Goal: Information Seeking & Learning: Learn about a topic

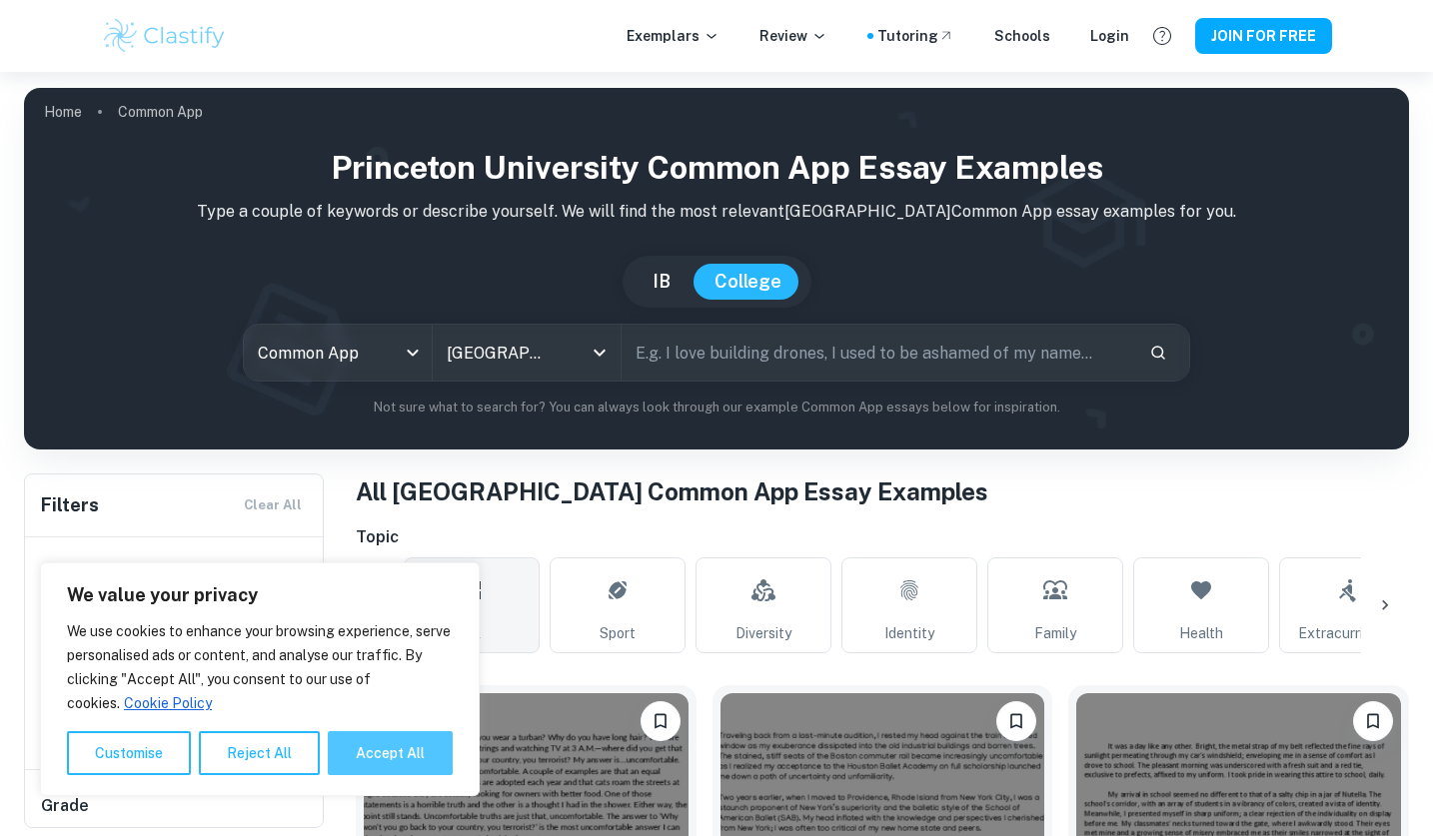
click at [368, 746] on button "Accept All" at bounding box center [390, 753] width 125 height 44
checkbox input "true"
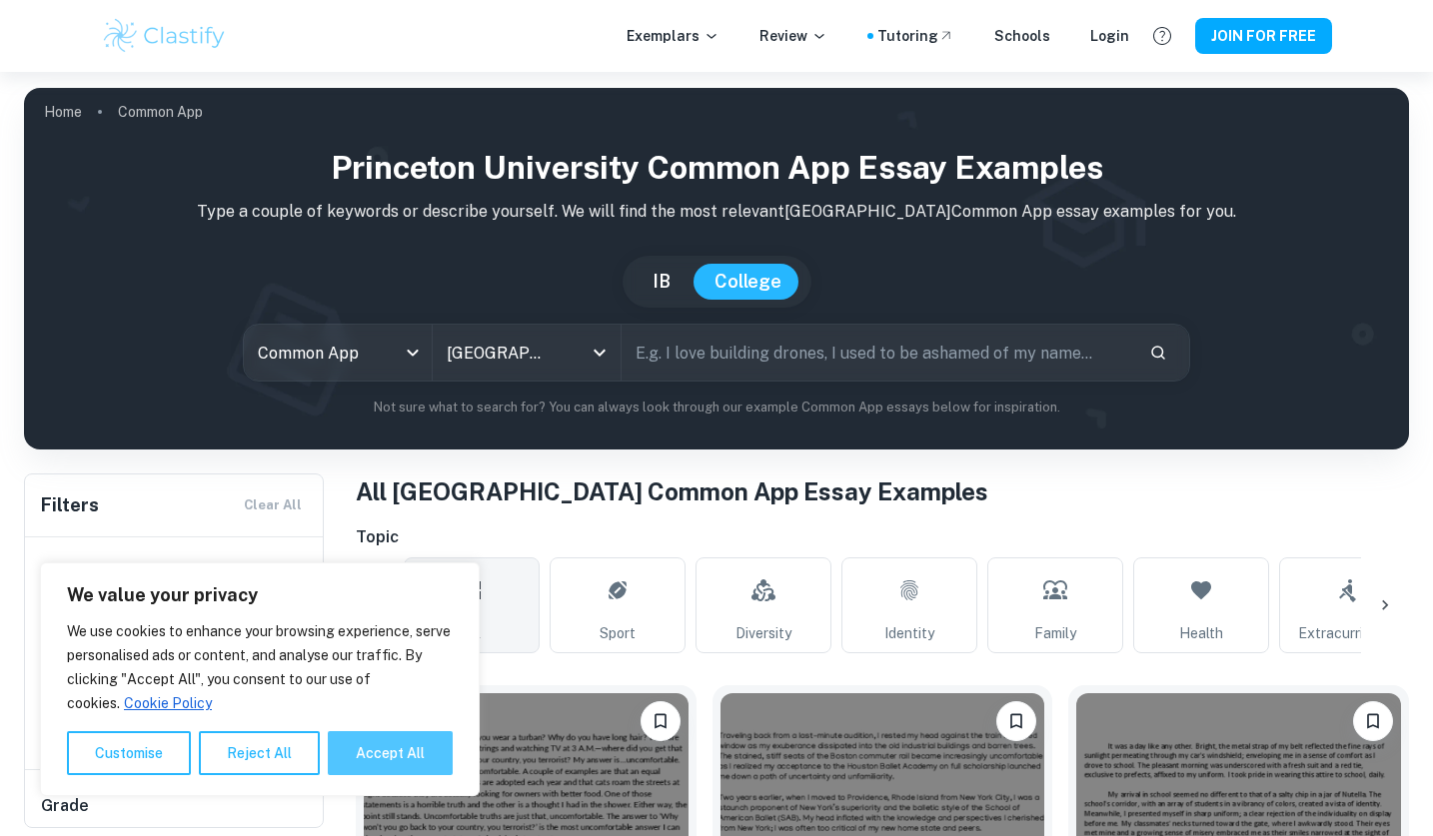
checkbox input "true"
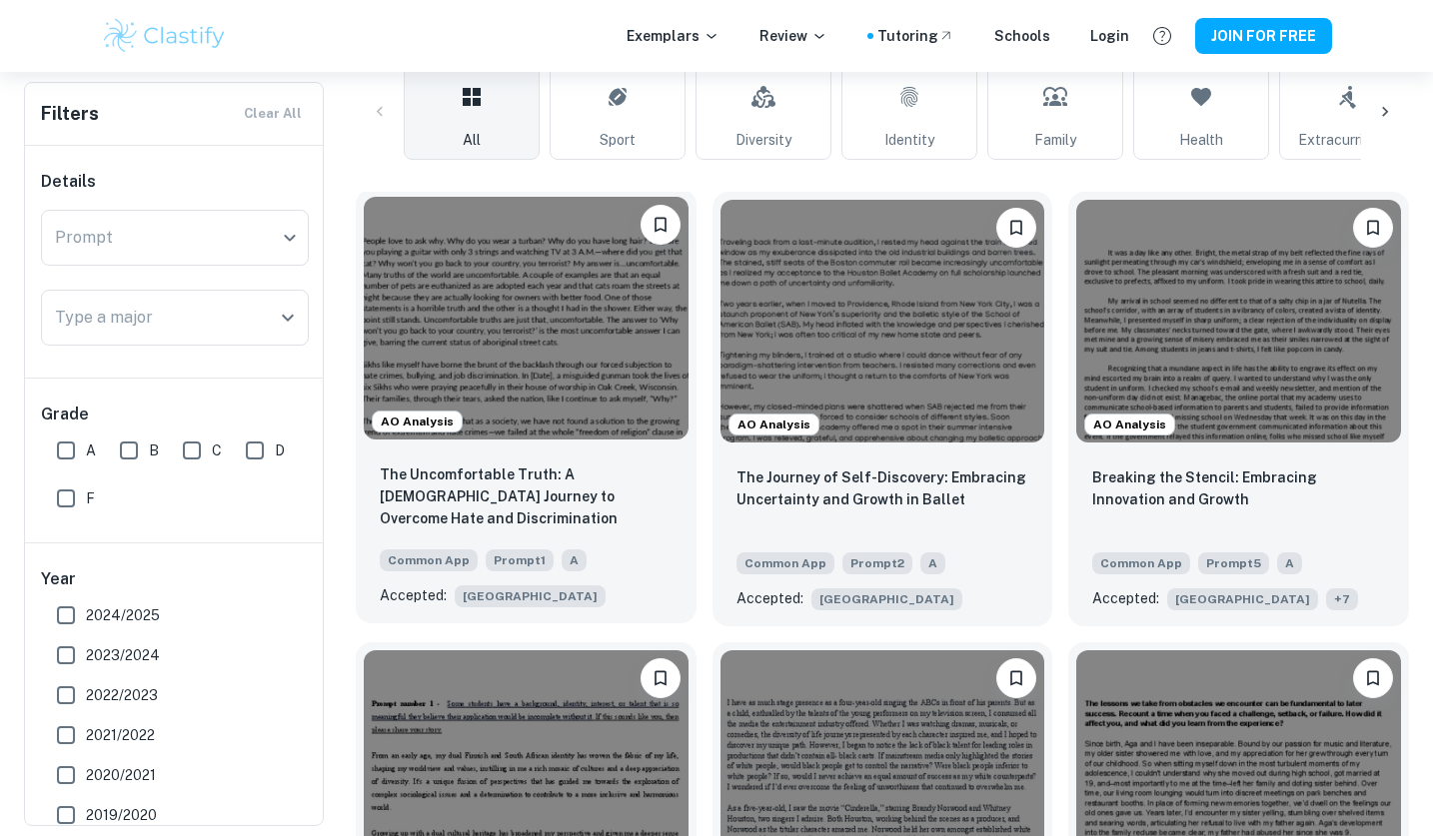
scroll to position [498, 0]
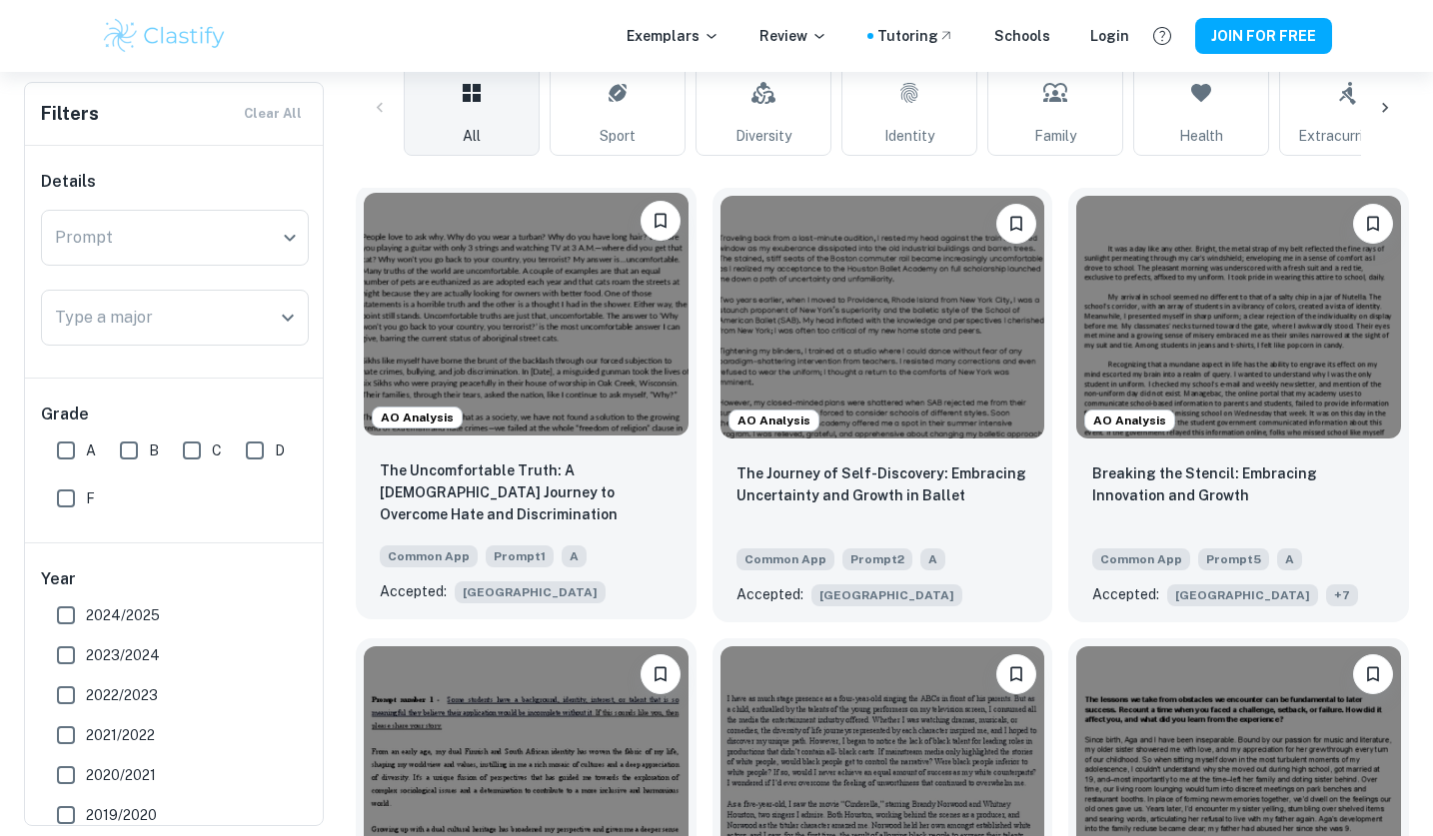
click at [534, 595] on span "[GEOGRAPHIC_DATA]" at bounding box center [530, 592] width 151 height 22
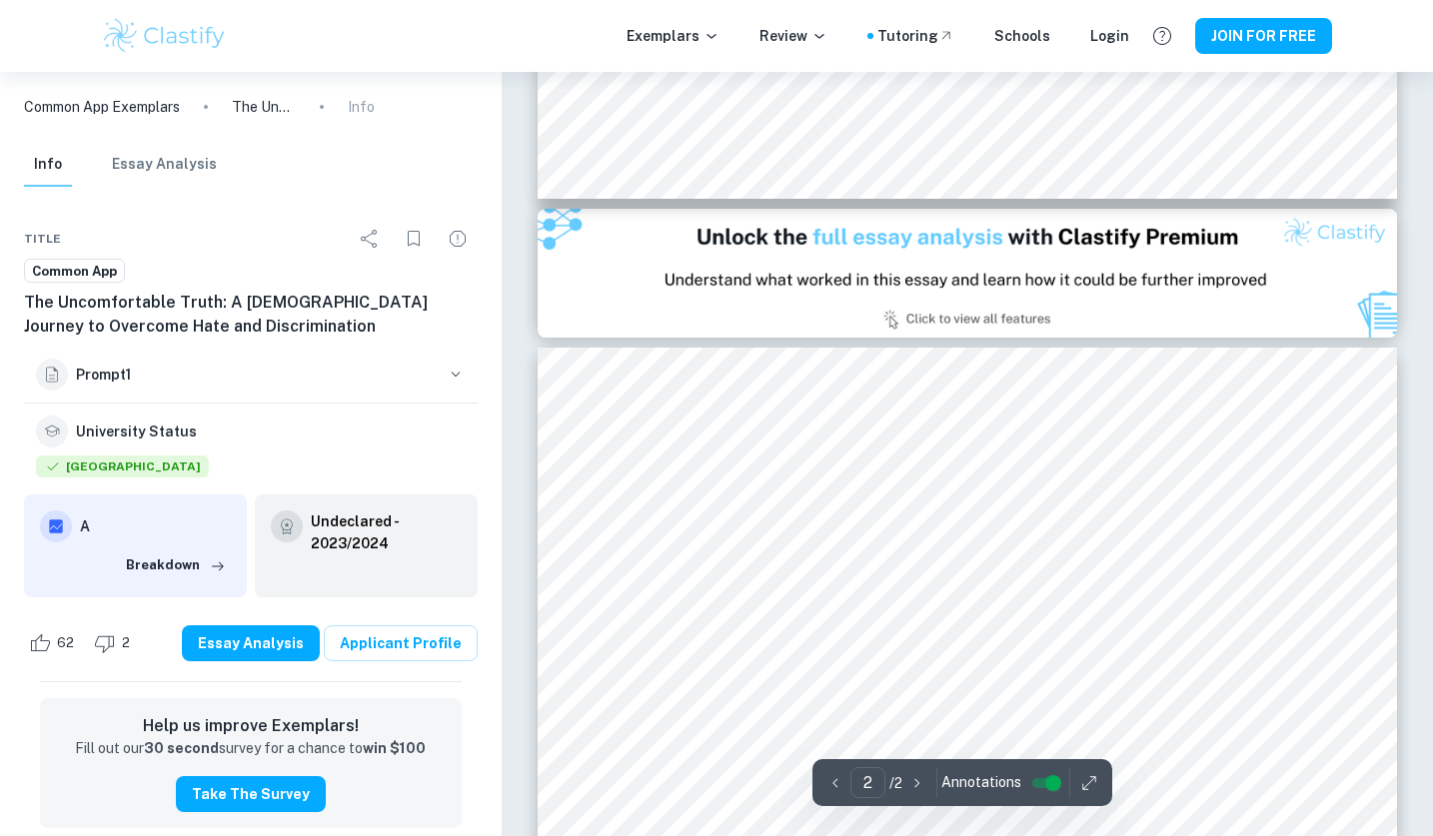
scroll to position [1111, 0]
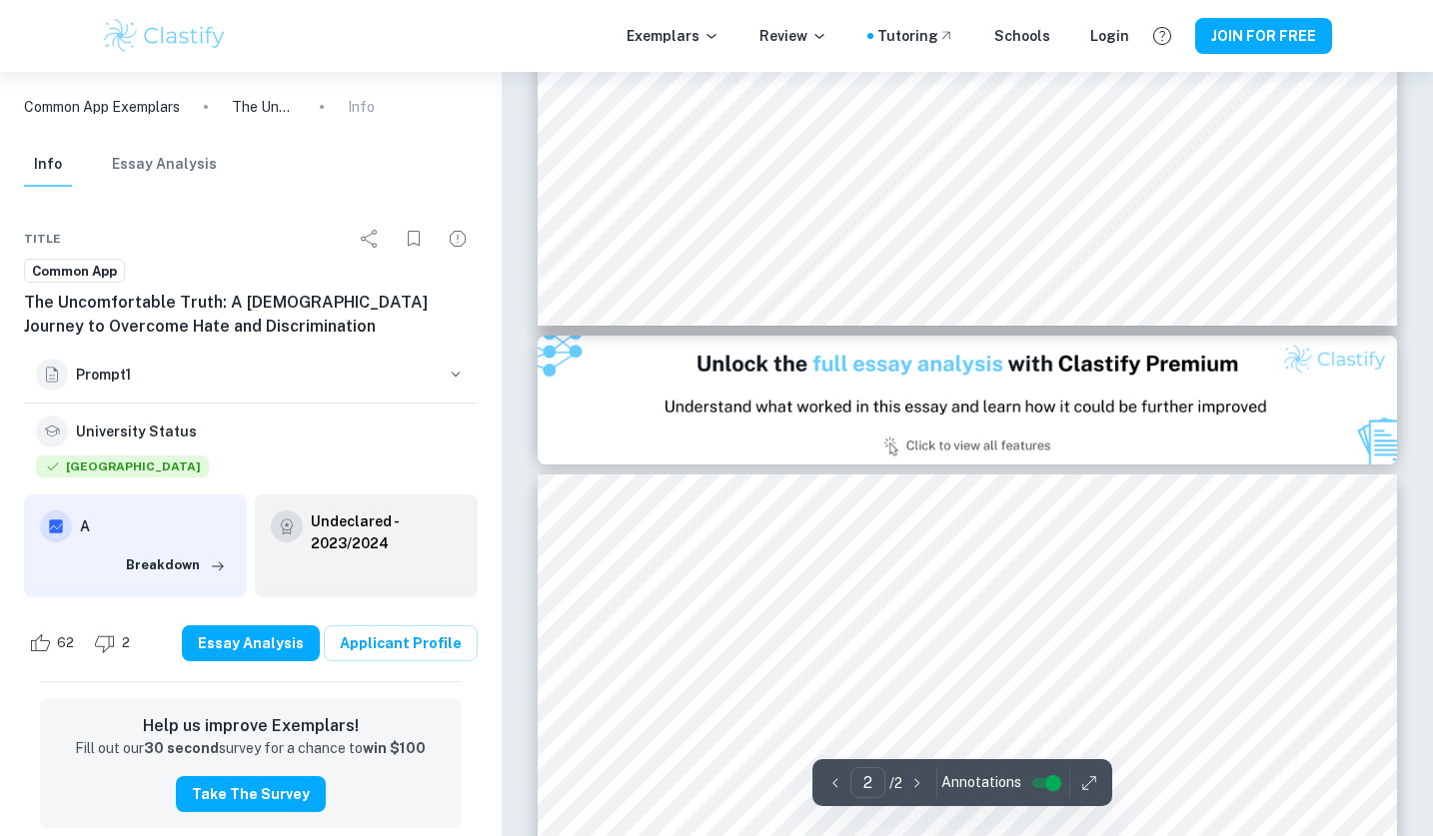
type input "1"
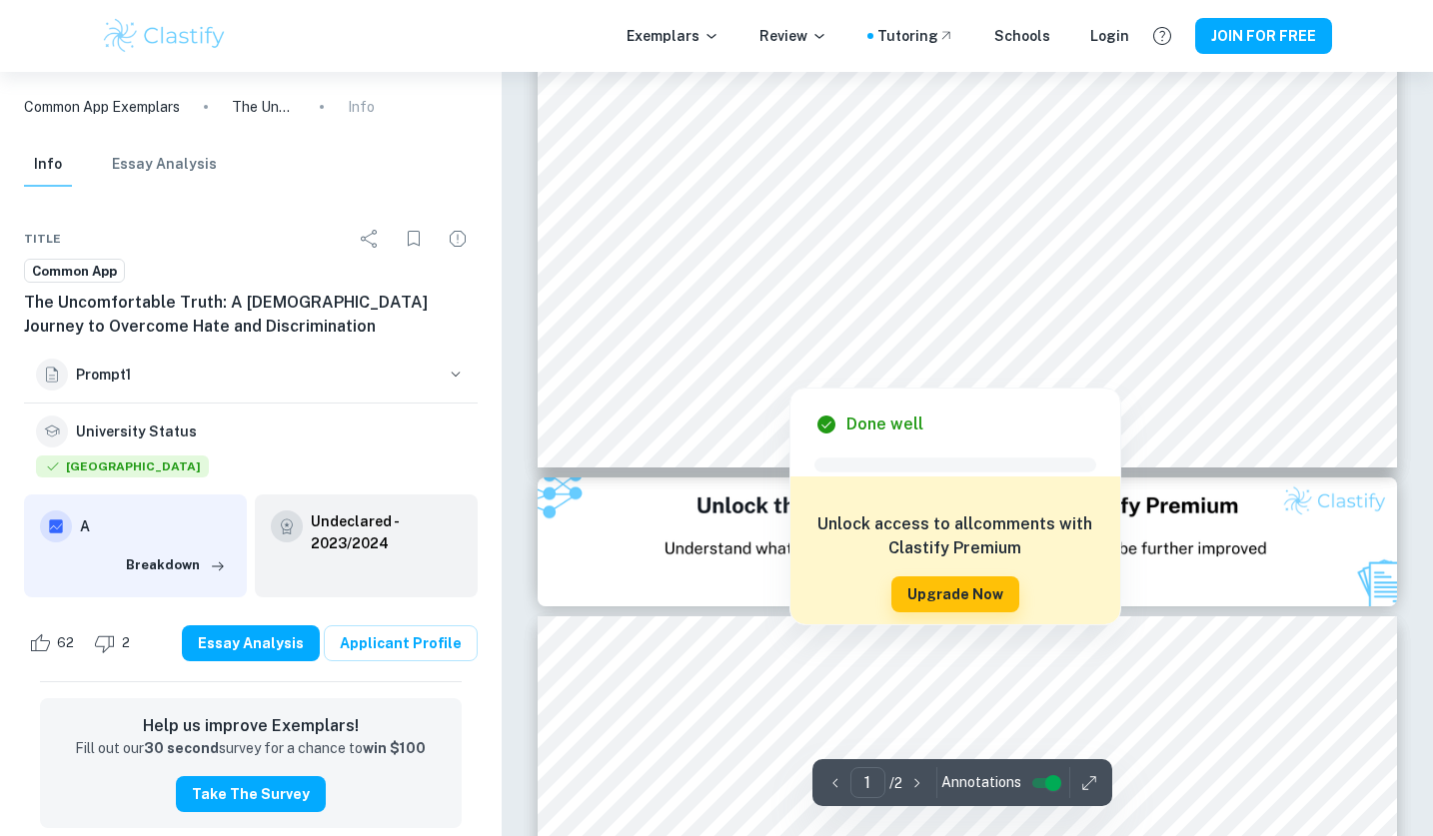
scroll to position [0, 0]
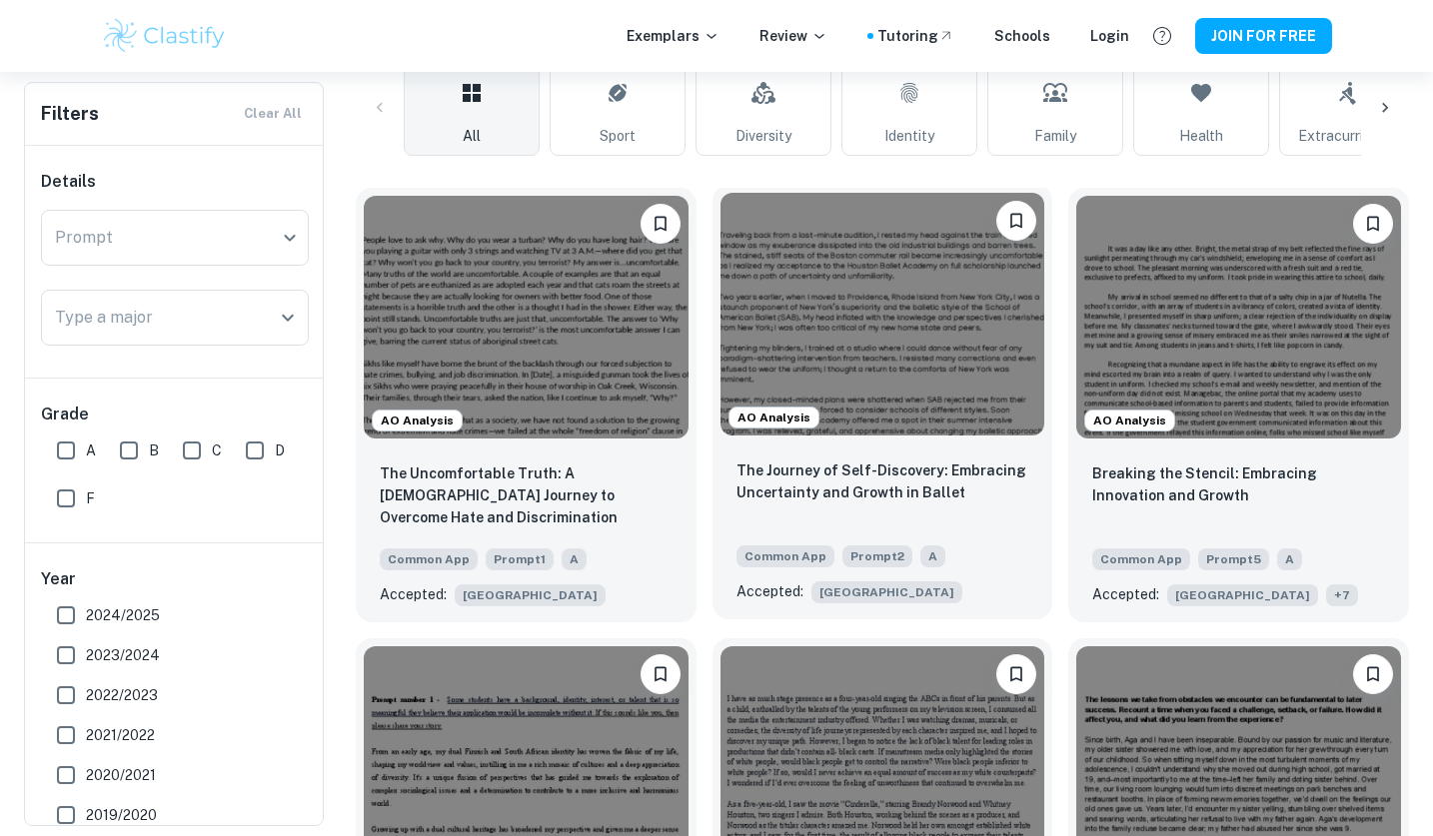
scroll to position [613, 0]
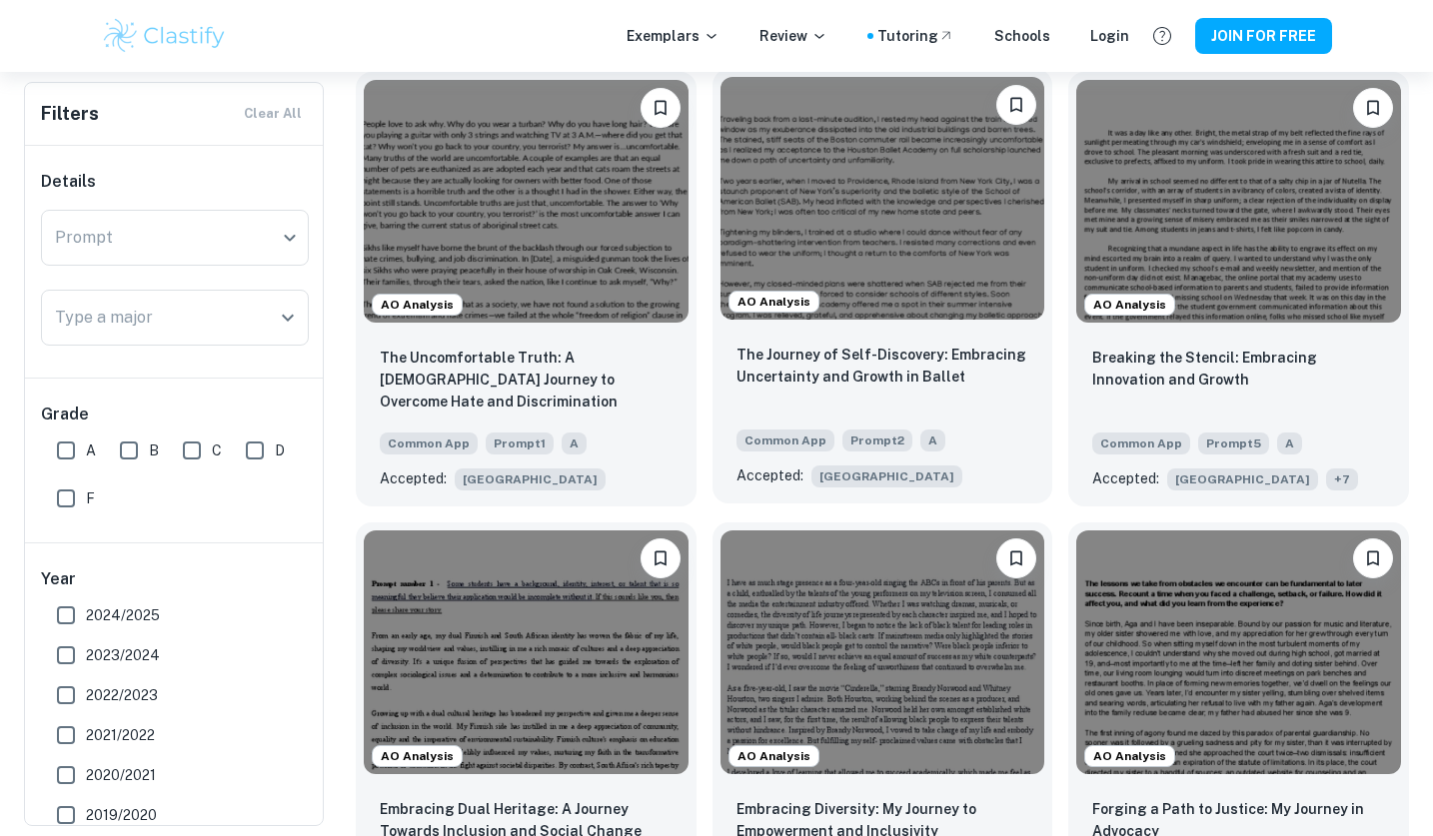
click at [893, 226] on img at bounding box center [882, 198] width 325 height 243
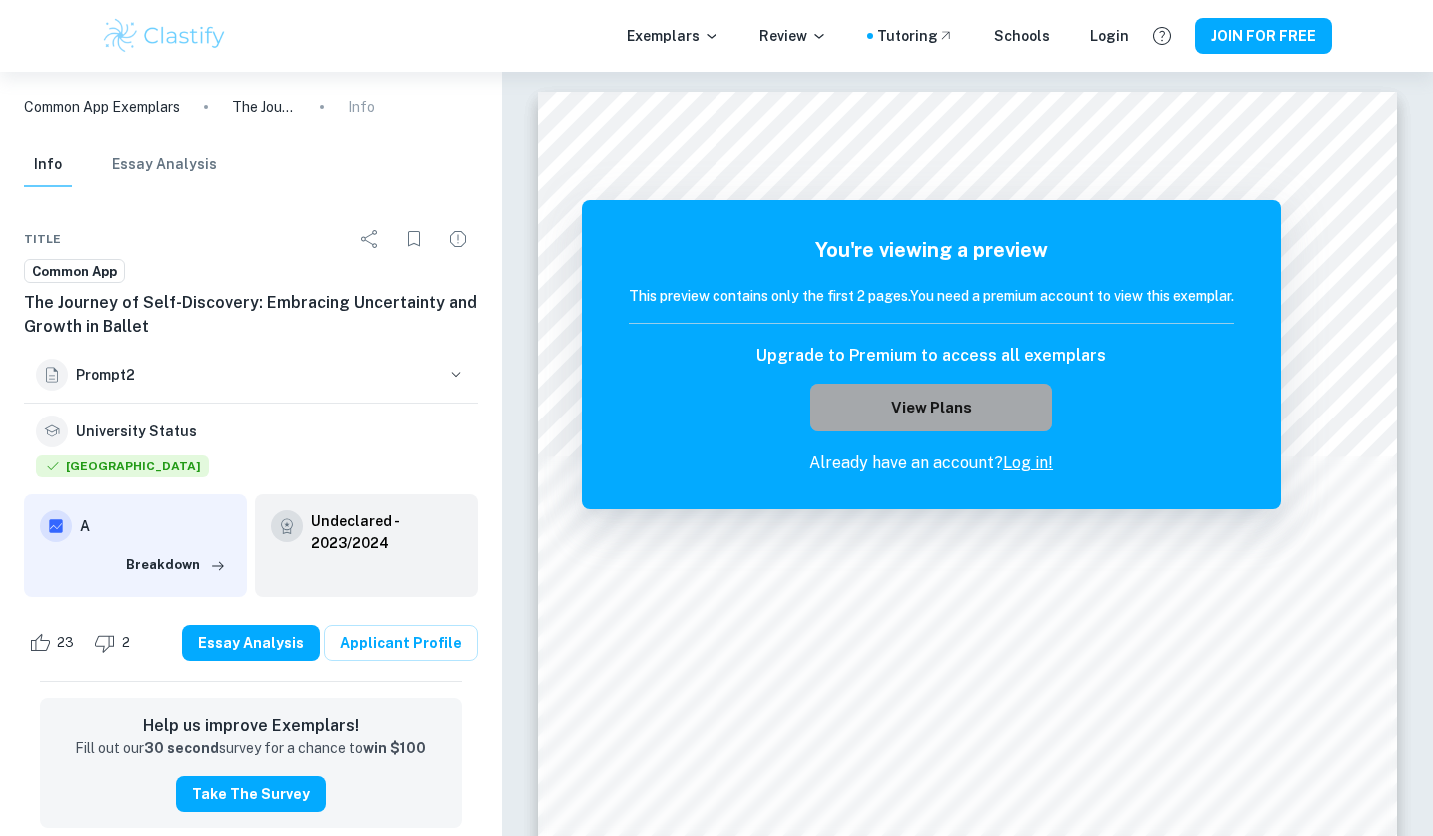
click at [904, 413] on button "View Plans" at bounding box center [931, 408] width 242 height 48
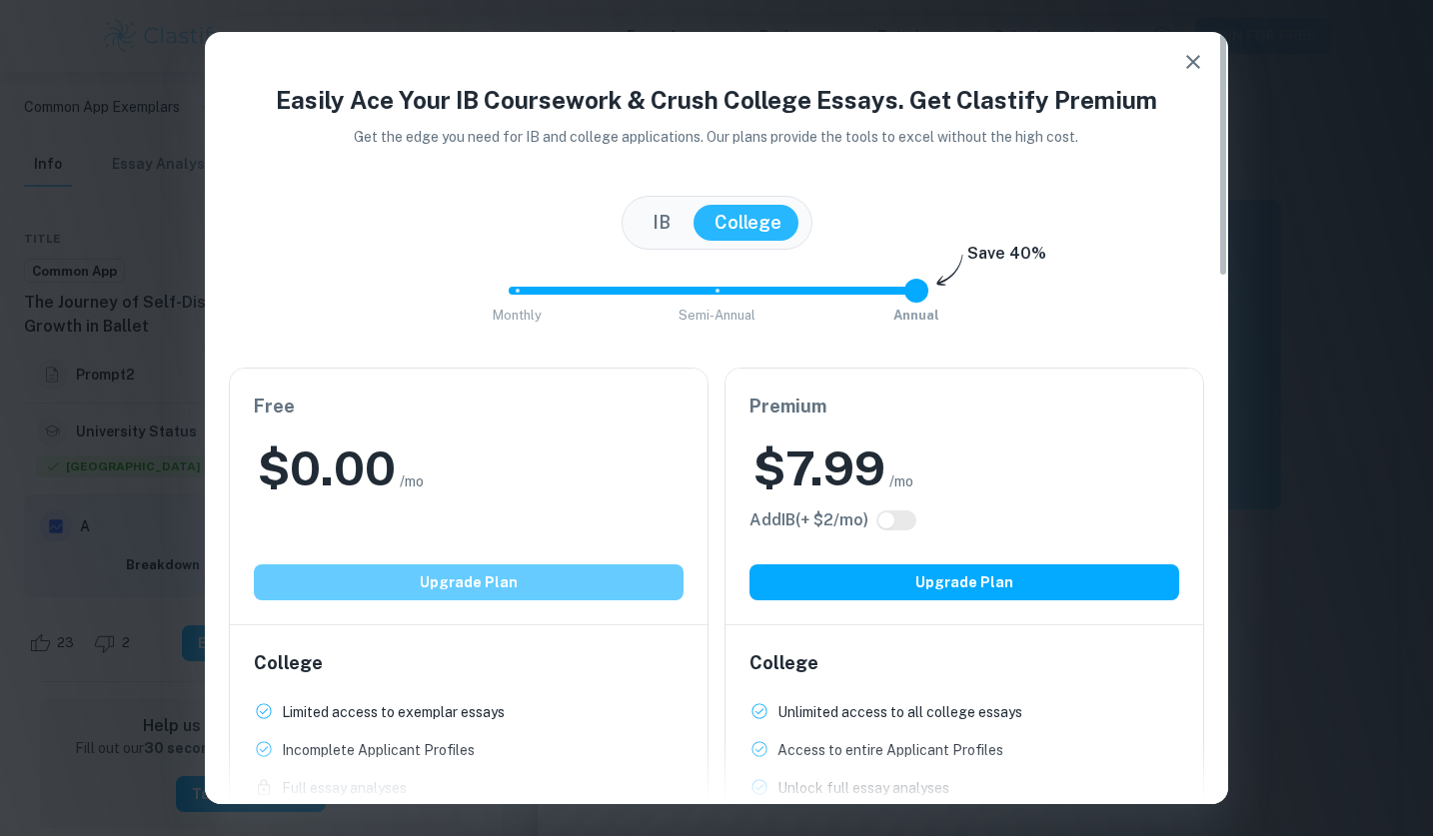
click at [426, 574] on button "Upgrade Plan" at bounding box center [469, 582] width 430 height 36
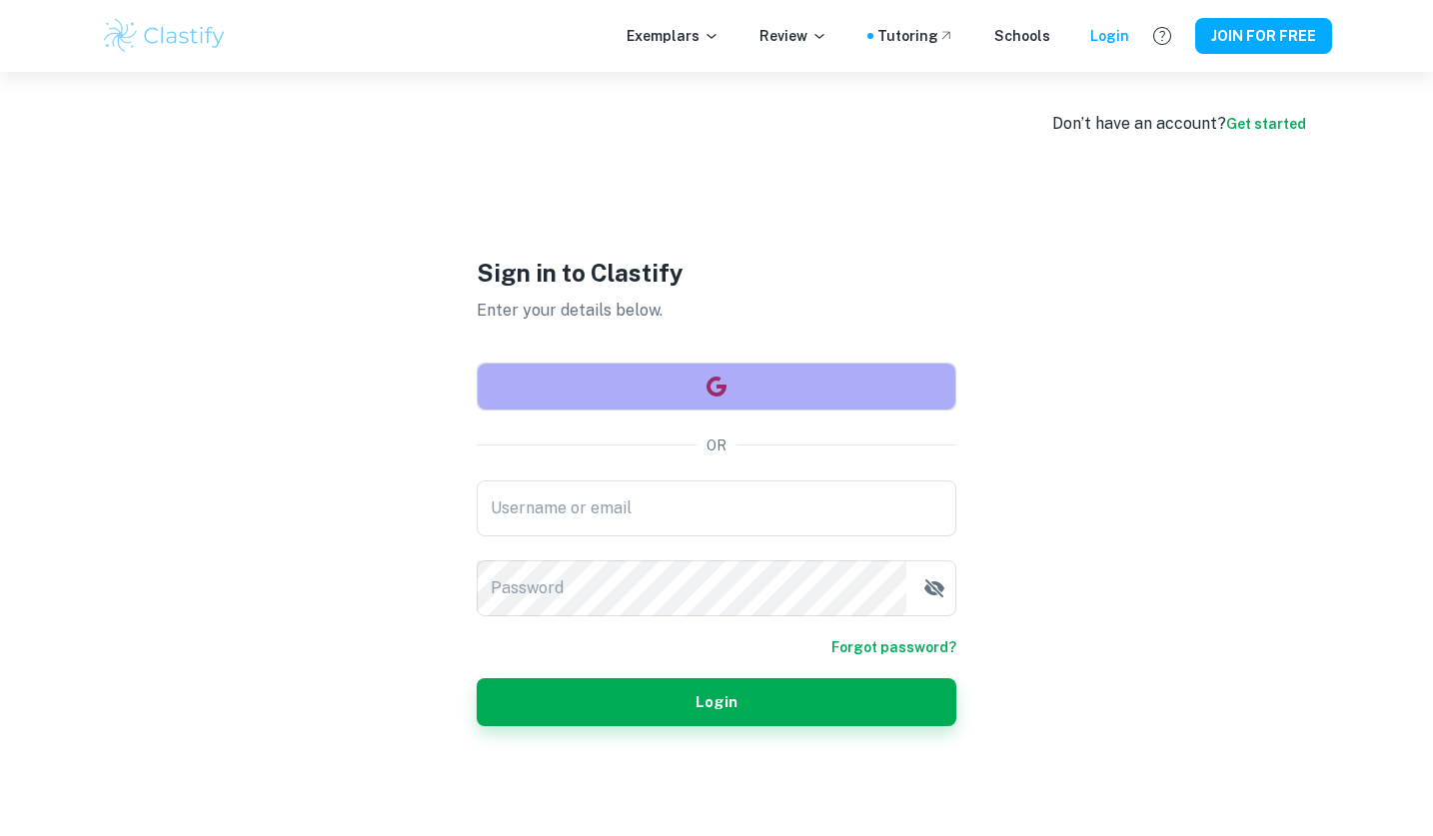
click at [658, 382] on button "button" at bounding box center [717, 387] width 480 height 48
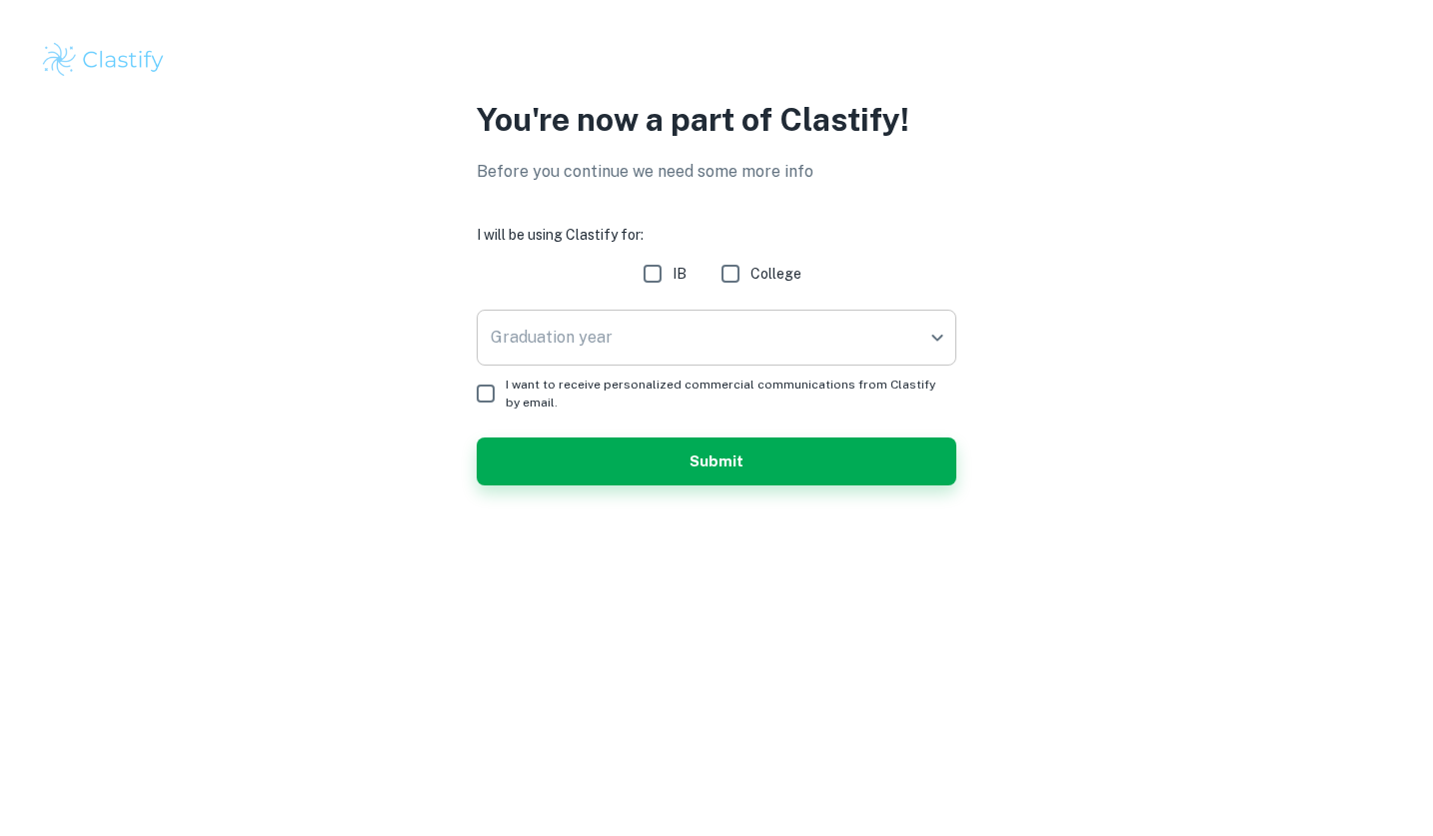
click at [635, 341] on body "We value your privacy We use cookies to enhance your browsing experience, serve…" at bounding box center [716, 418] width 1433 height 836
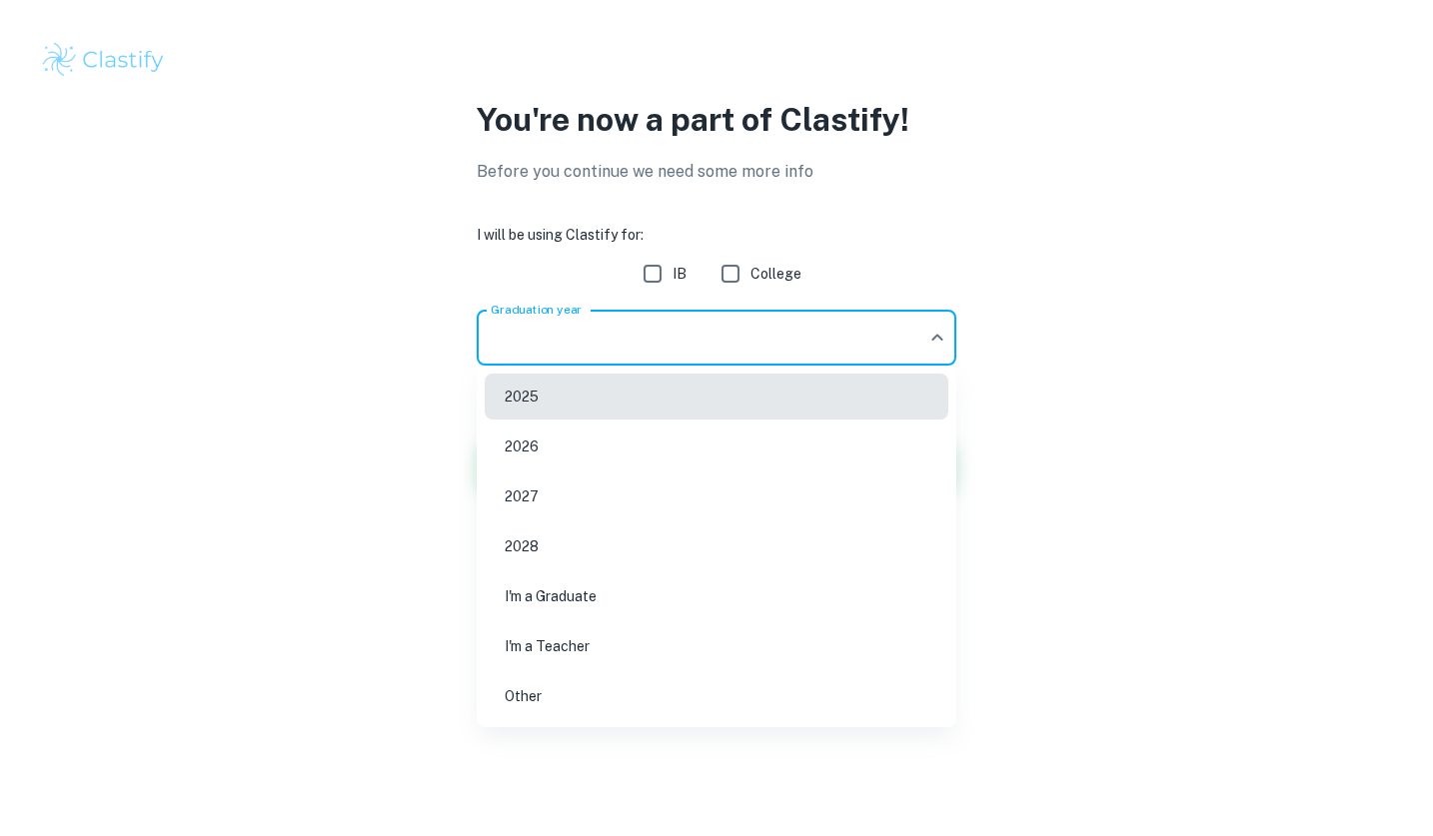
click at [635, 341] on div at bounding box center [716, 418] width 1433 height 836
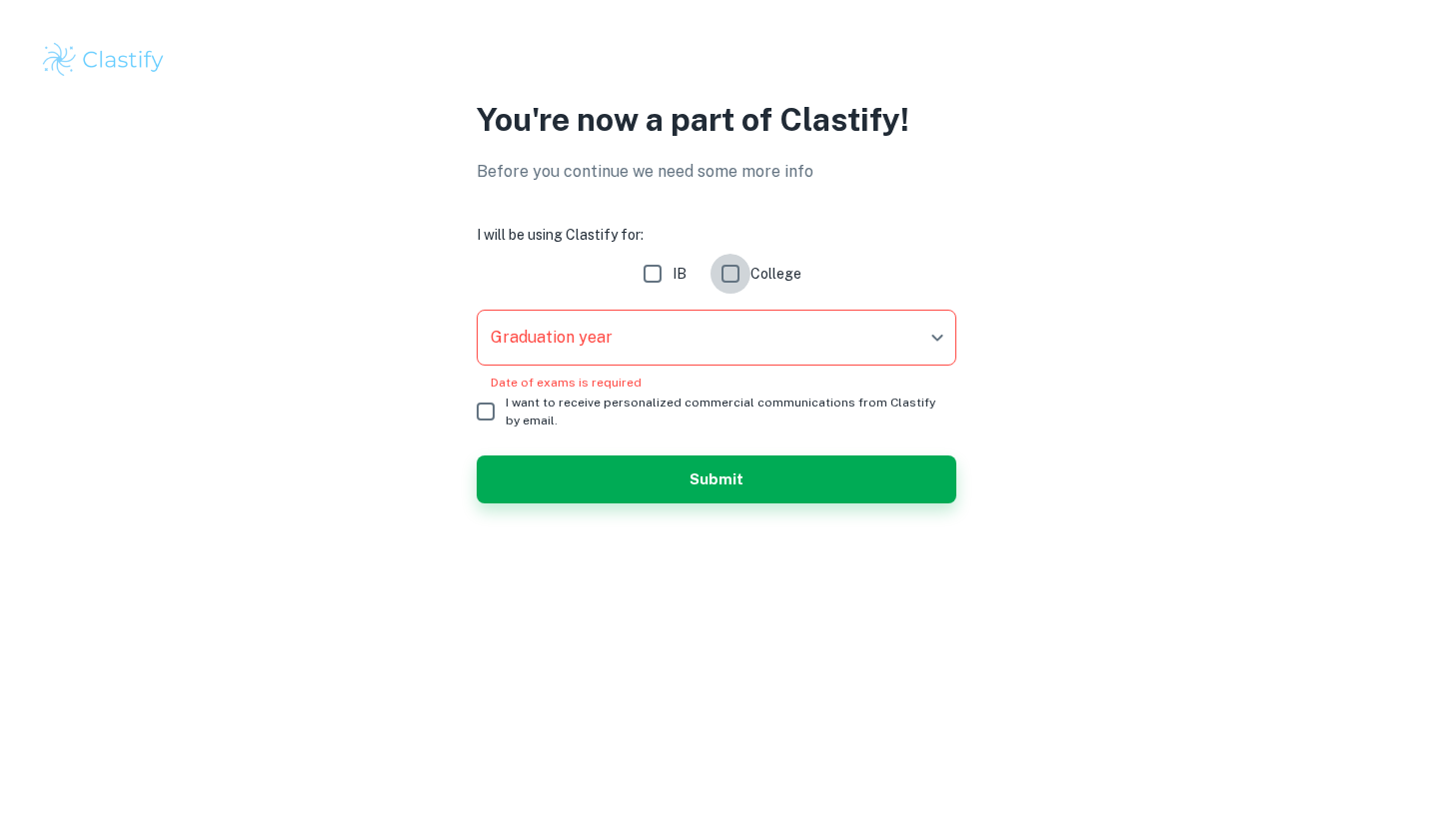
click at [742, 268] on input "College" at bounding box center [730, 274] width 40 height 40
checkbox input "true"
click at [734, 366] on div "Graduation year ​ Graduation year Date of exams is required" at bounding box center [717, 351] width 480 height 82
click at [734, 351] on body "We value your privacy We use cookies to enhance your browsing experience, serve…" at bounding box center [716, 418] width 1433 height 836
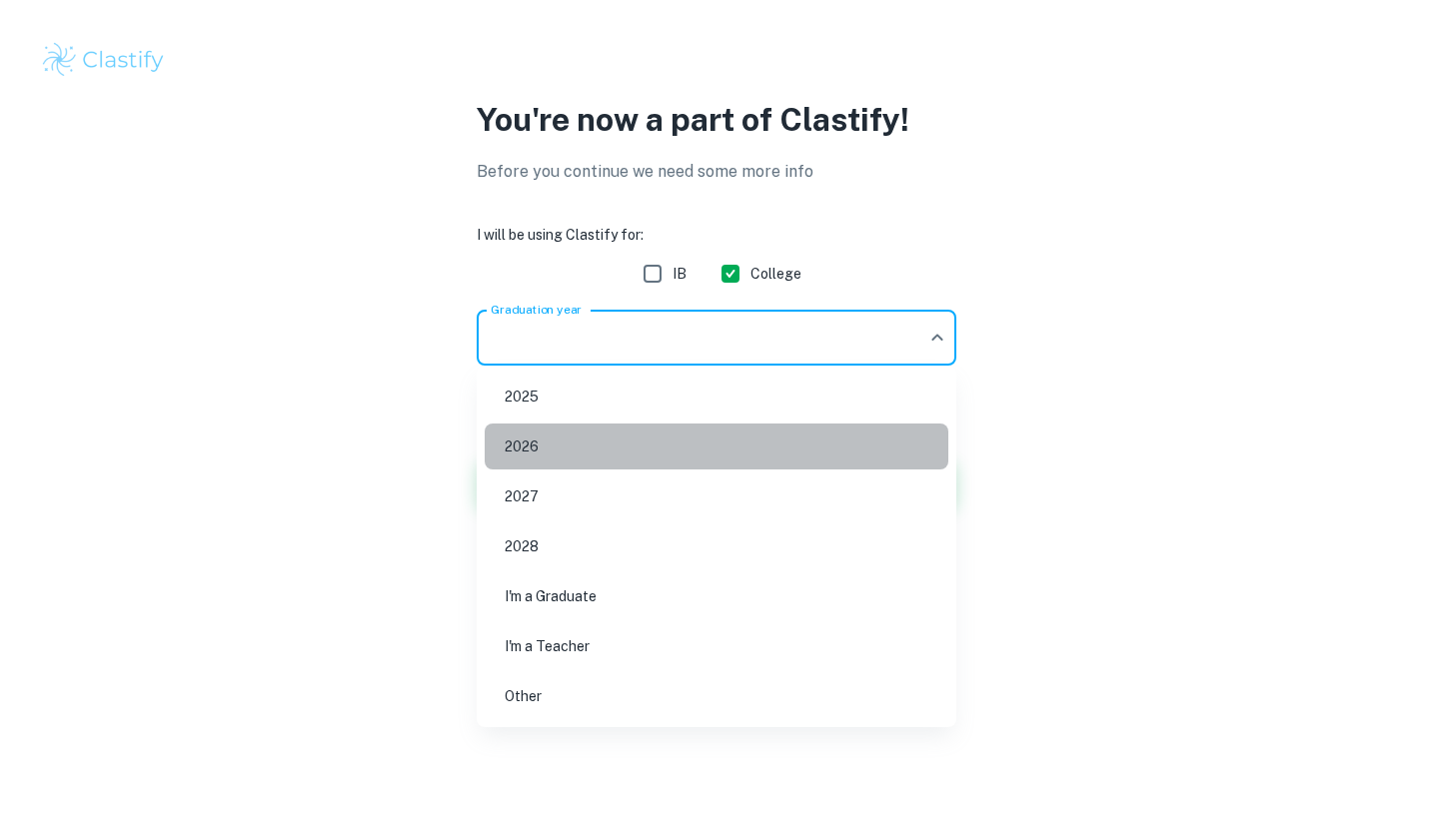
click at [630, 452] on li "2026" at bounding box center [717, 447] width 464 height 46
type input "2026"
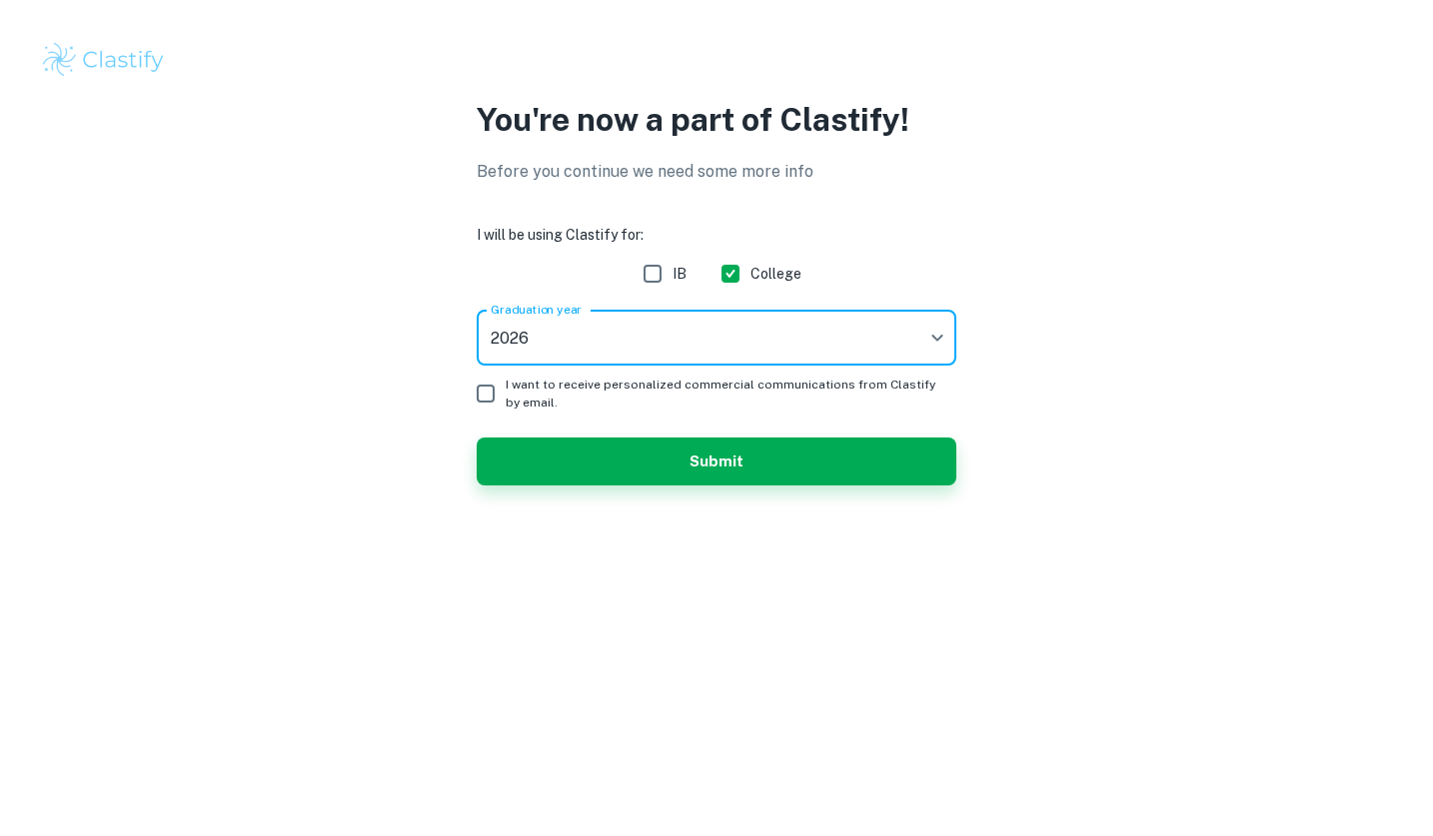
click at [480, 386] on input "I want to receive personalized commercial communications from Clastify by email." at bounding box center [486, 394] width 40 height 40
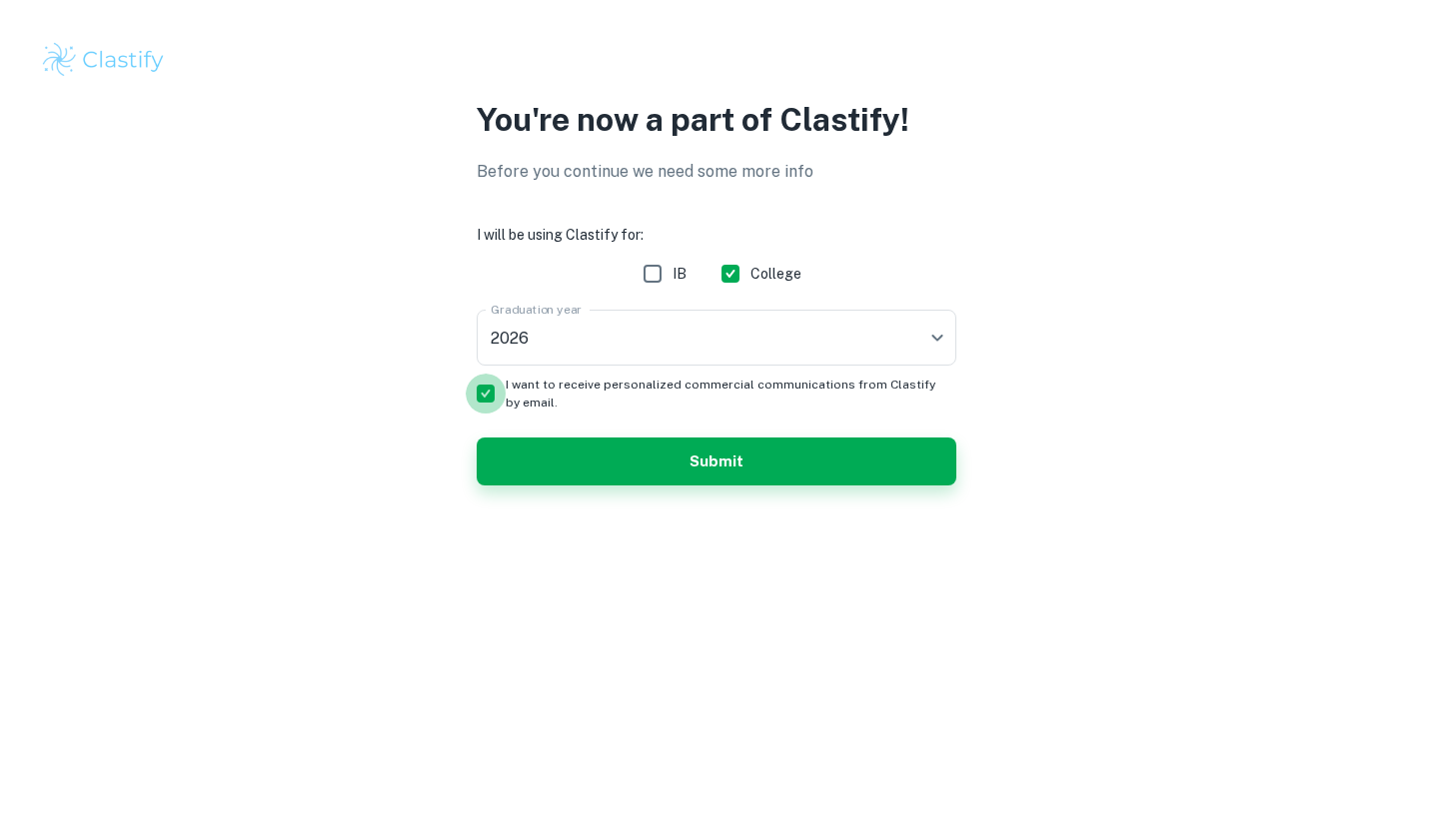
click at [494, 400] on input "I want to receive personalized commercial communications from Clastify by email." at bounding box center [486, 394] width 40 height 40
checkbox input "false"
click at [525, 444] on button "Submit" at bounding box center [717, 462] width 480 height 48
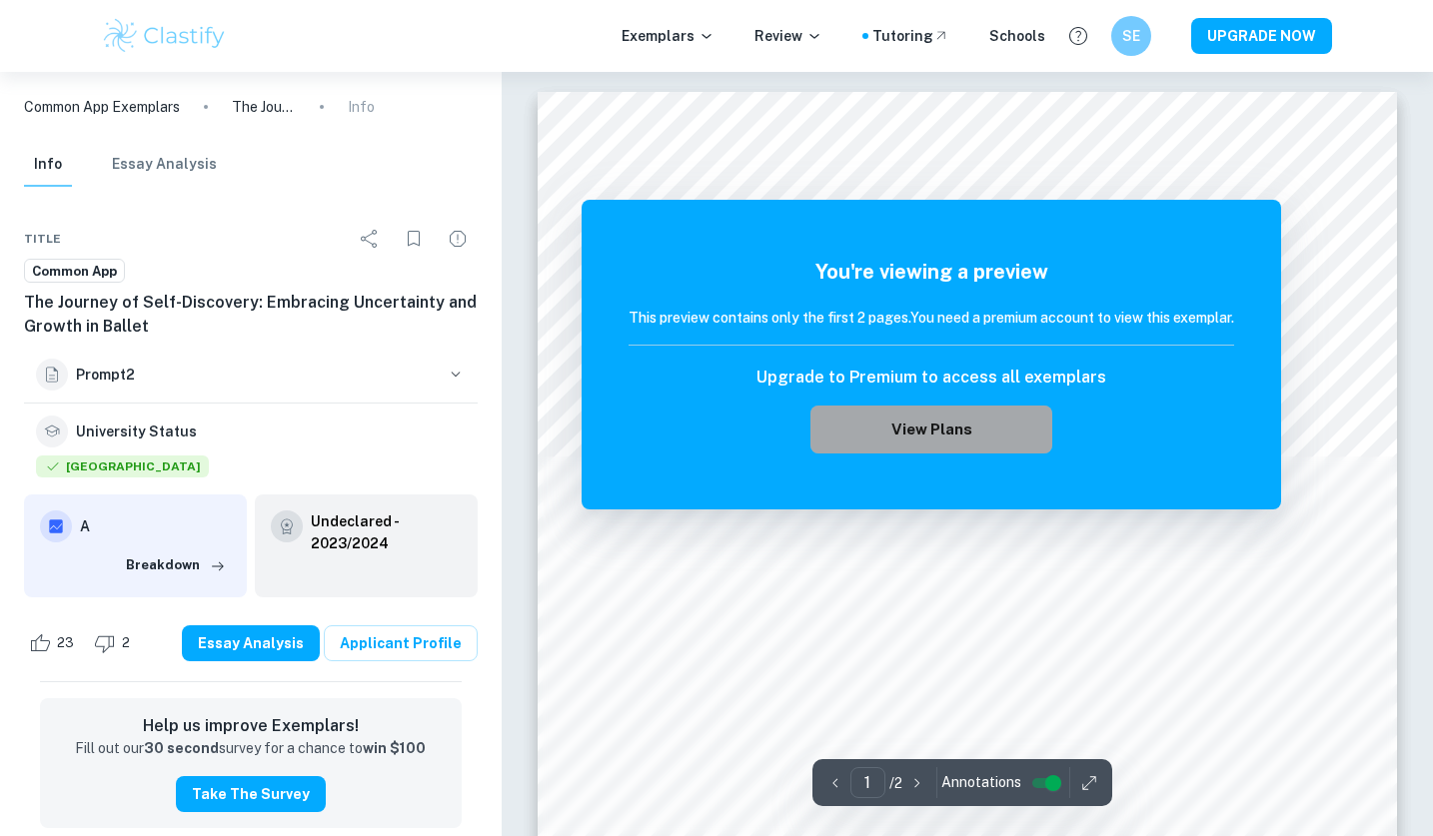
click at [997, 423] on button "View Plans" at bounding box center [931, 430] width 242 height 48
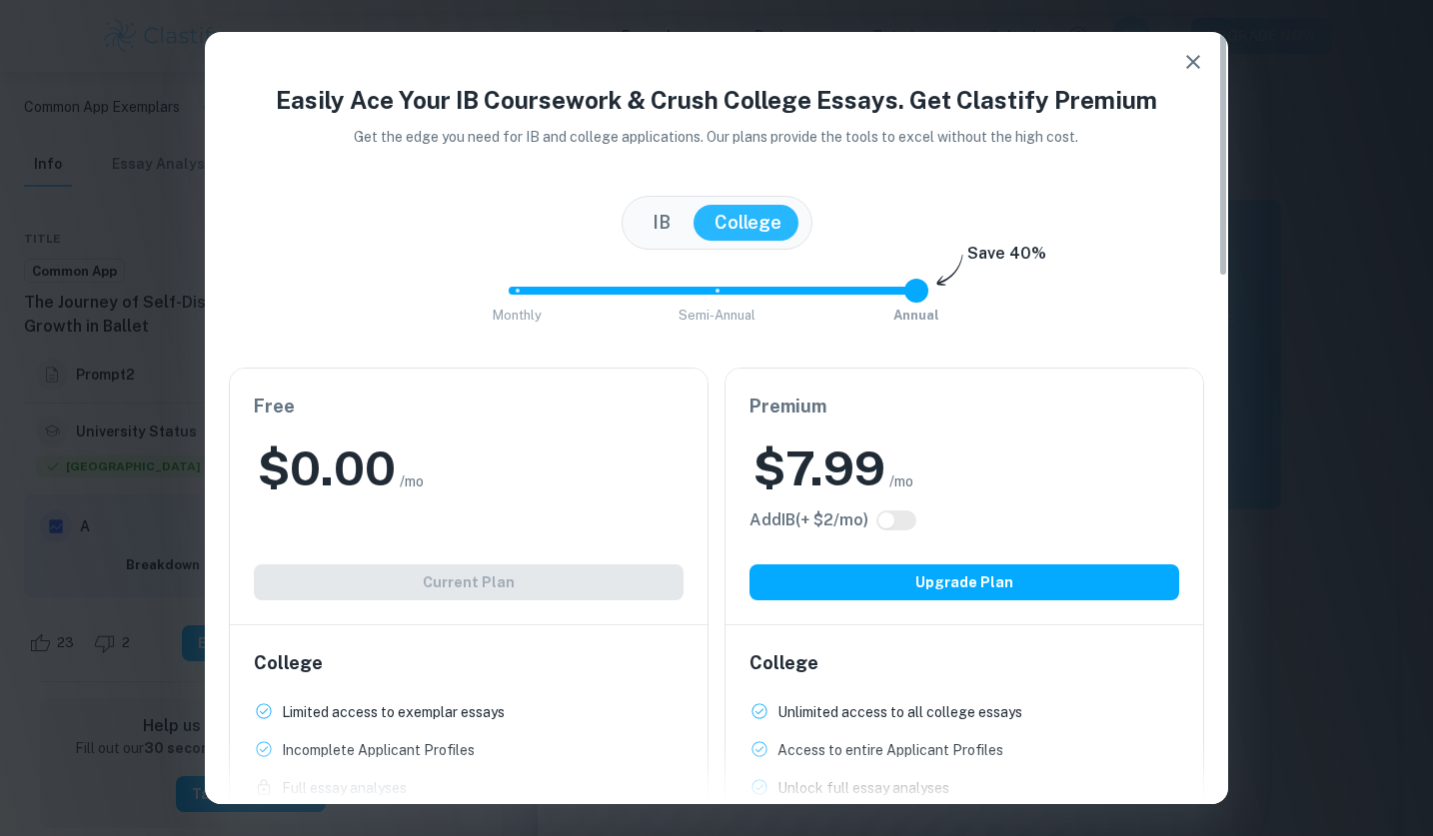
click at [576, 584] on div "Free $ 0.00 /mo Add IB (+ $ 2 /mo) Current Plan" at bounding box center [469, 497] width 478 height 256
click at [1191, 50] on icon "button" at bounding box center [1193, 62] width 24 height 24
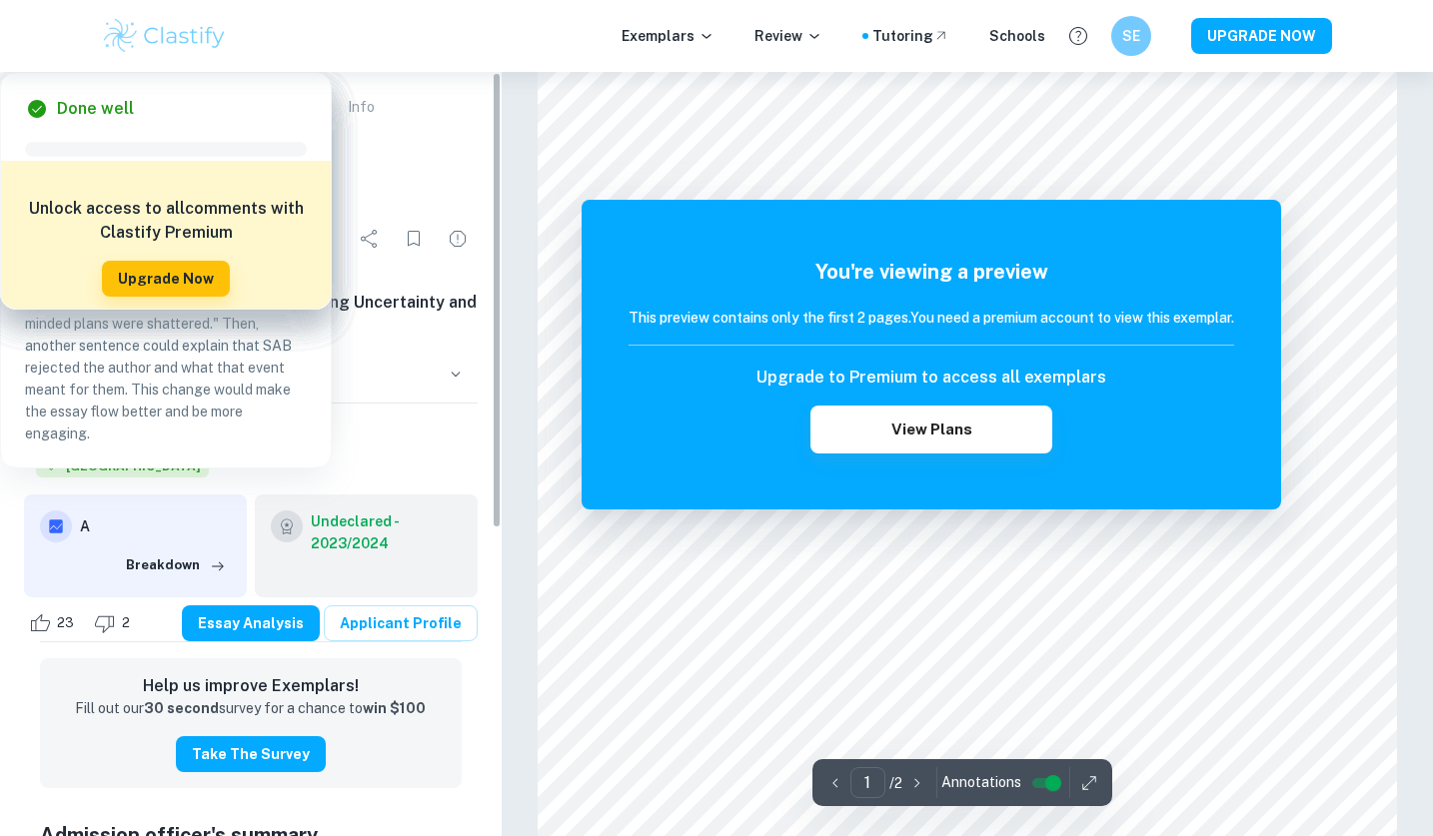
click at [120, 102] on p "Common App Exemplars" at bounding box center [102, 107] width 156 height 22
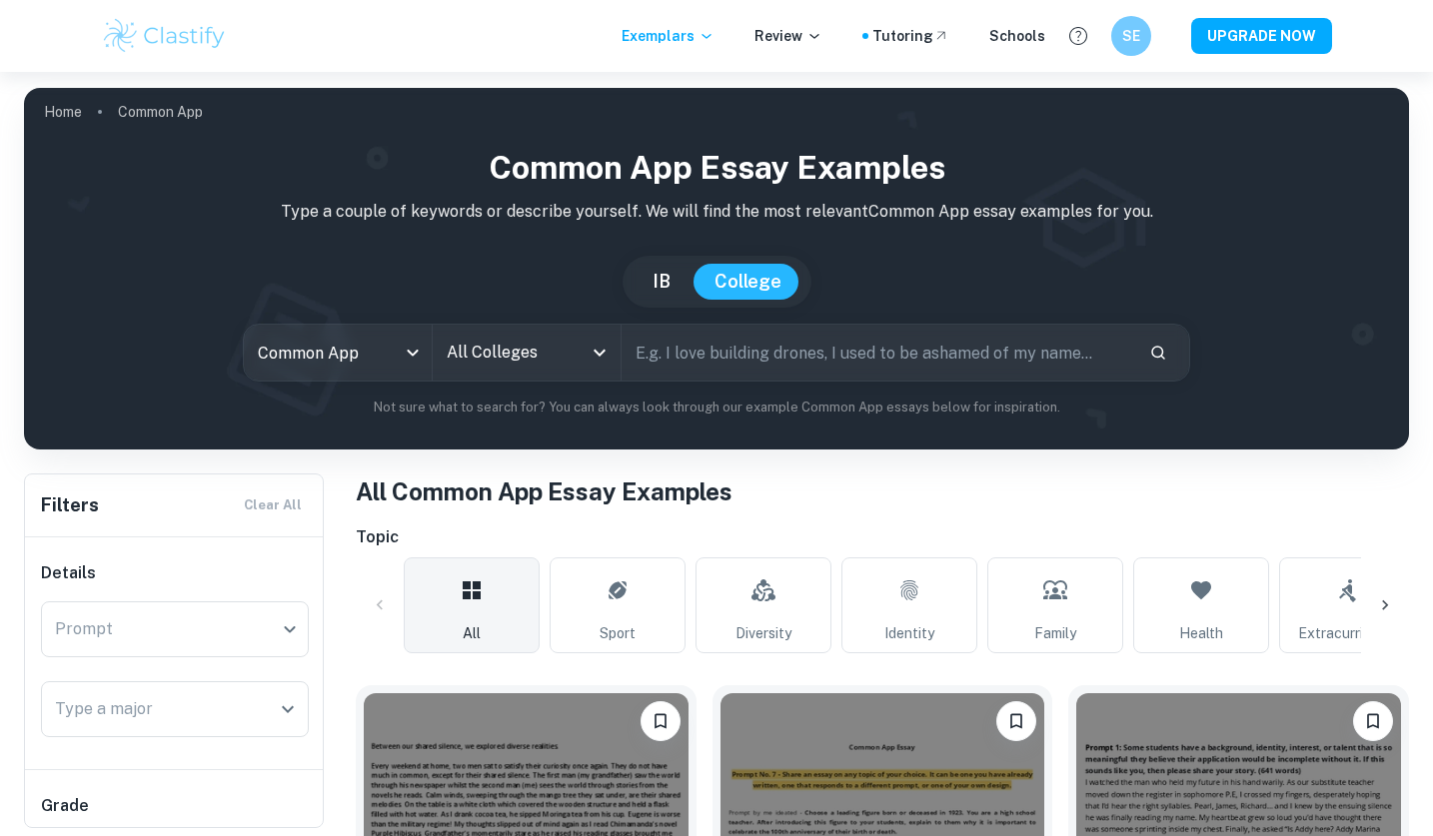
click at [681, 358] on input "text" at bounding box center [876, 353] width 510 height 56
click at [1381, 603] on icon at bounding box center [1385, 605] width 20 height 20
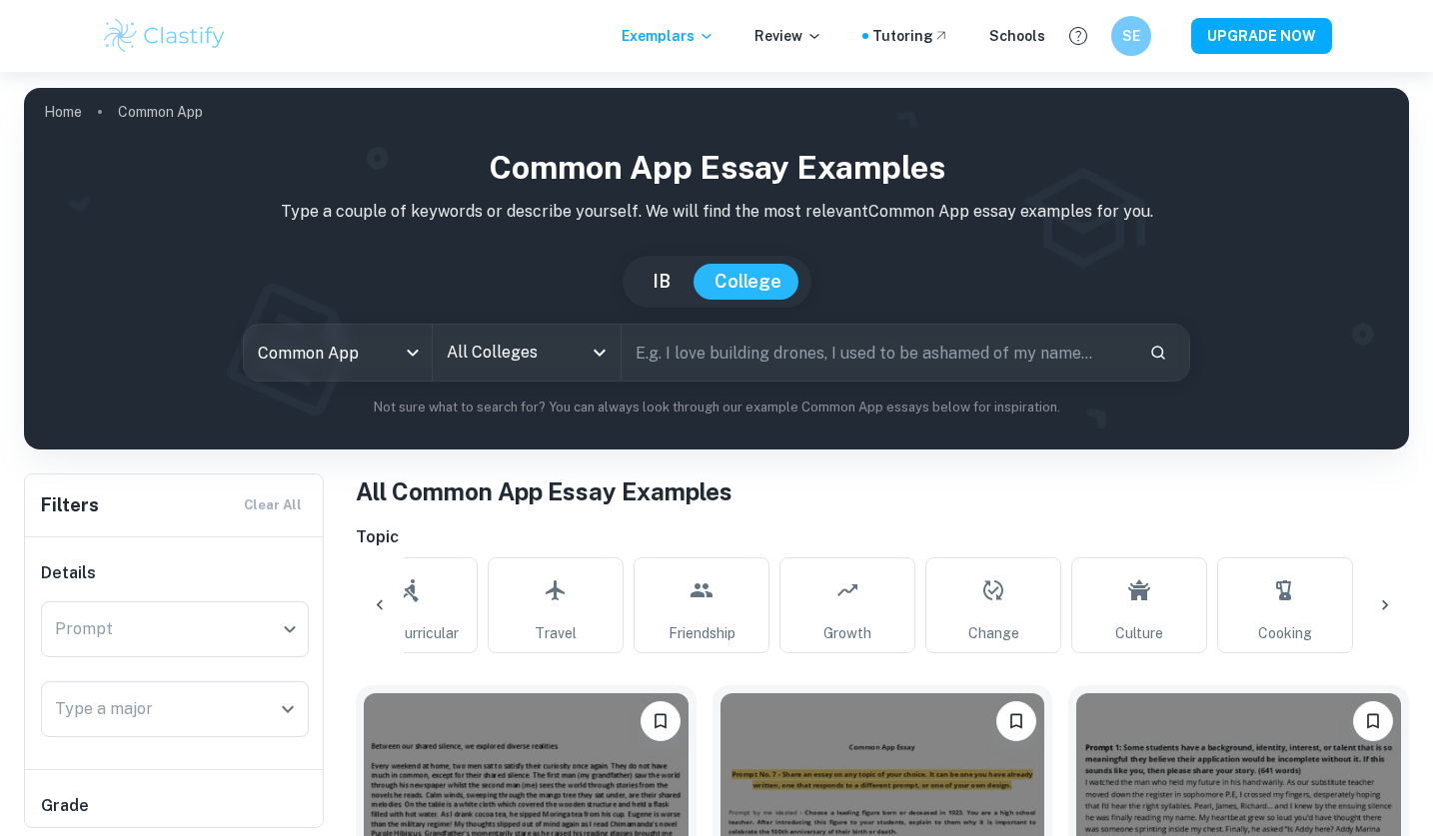
click at [1381, 603] on icon at bounding box center [1385, 605] width 20 height 20
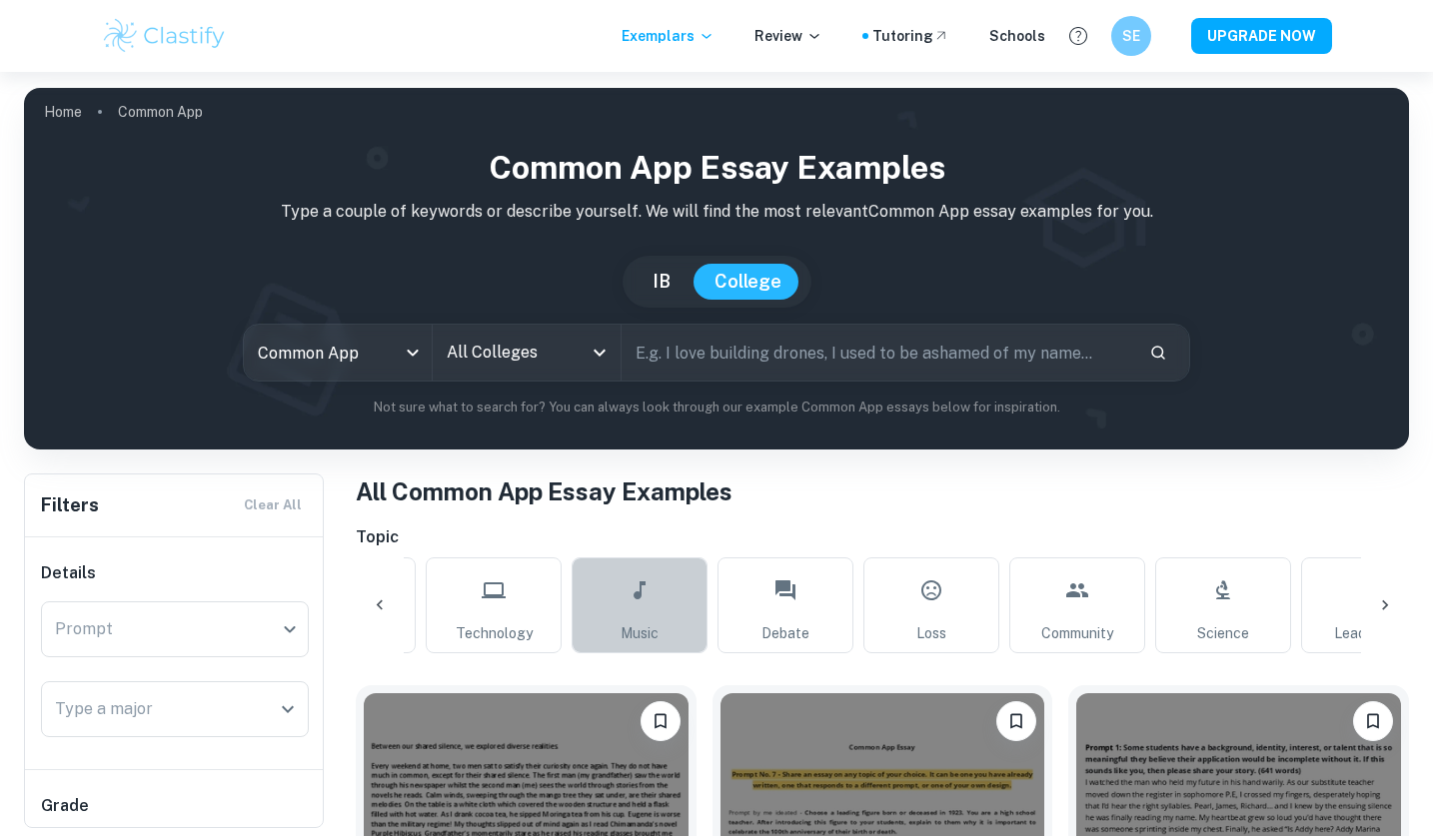
click at [651, 605] on link "Music" at bounding box center [639, 605] width 136 height 96
type input "Music"
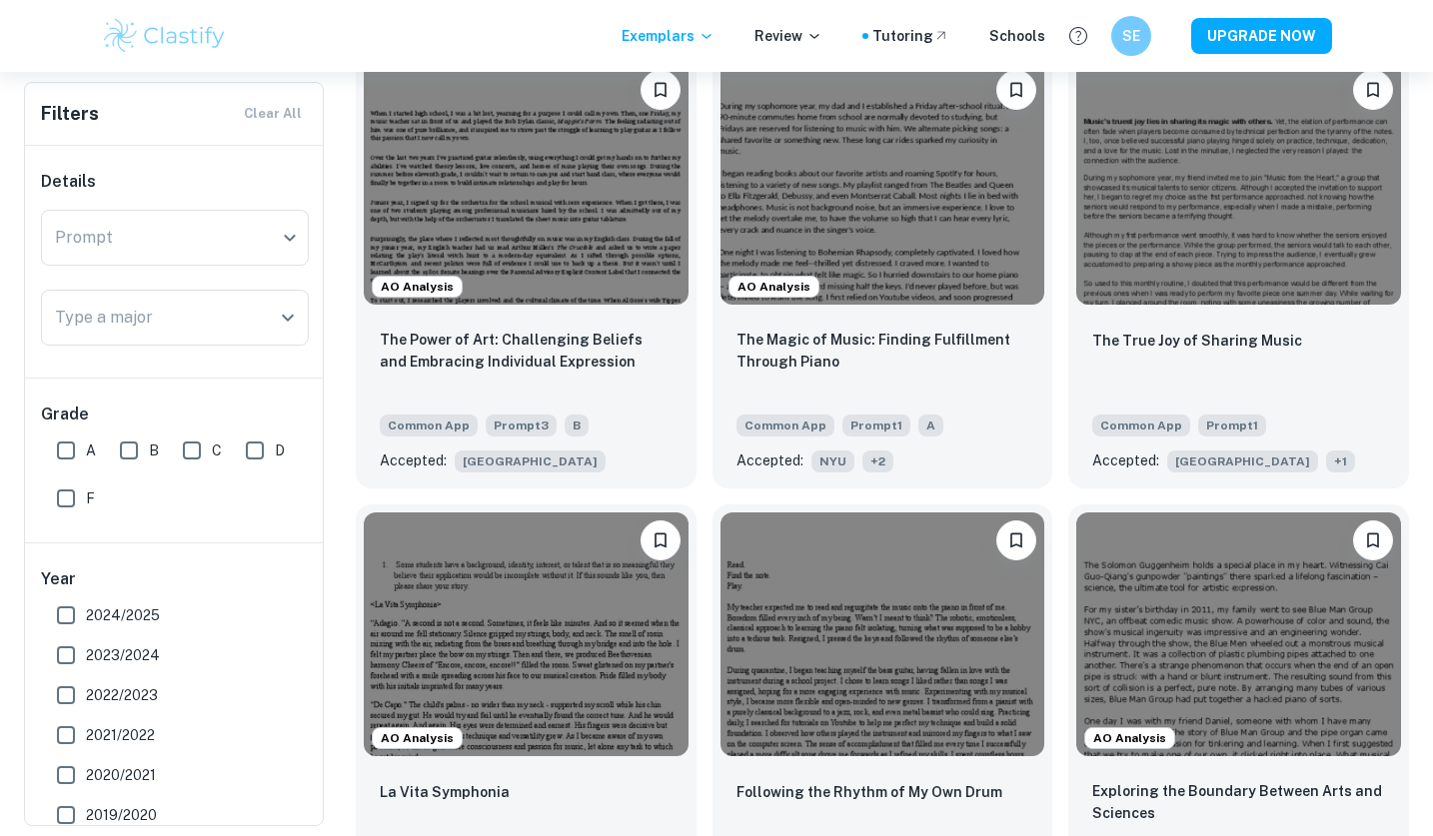
scroll to position [628, 0]
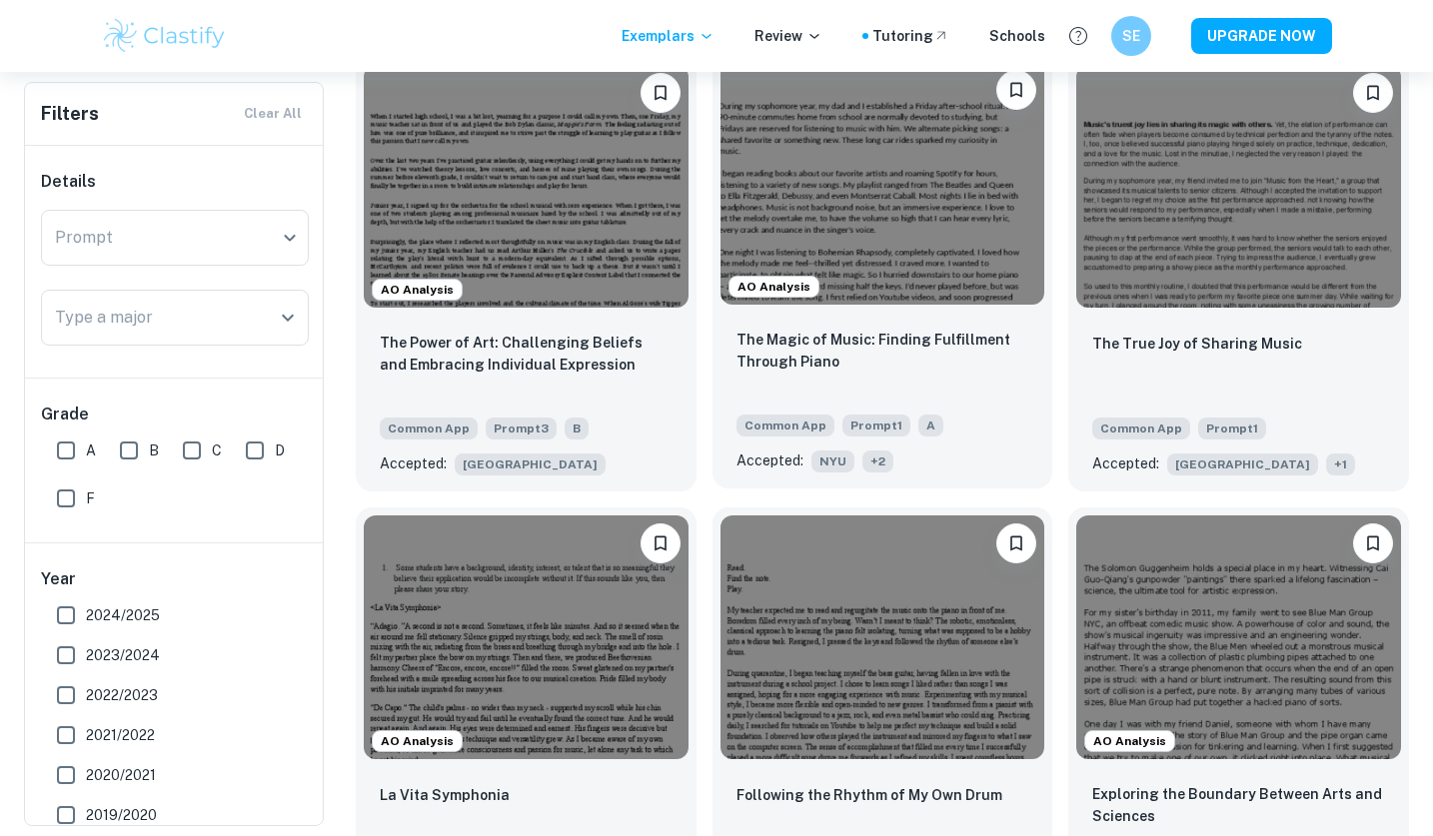
click at [920, 308] on div "AO Analysis" at bounding box center [882, 183] width 341 height 259
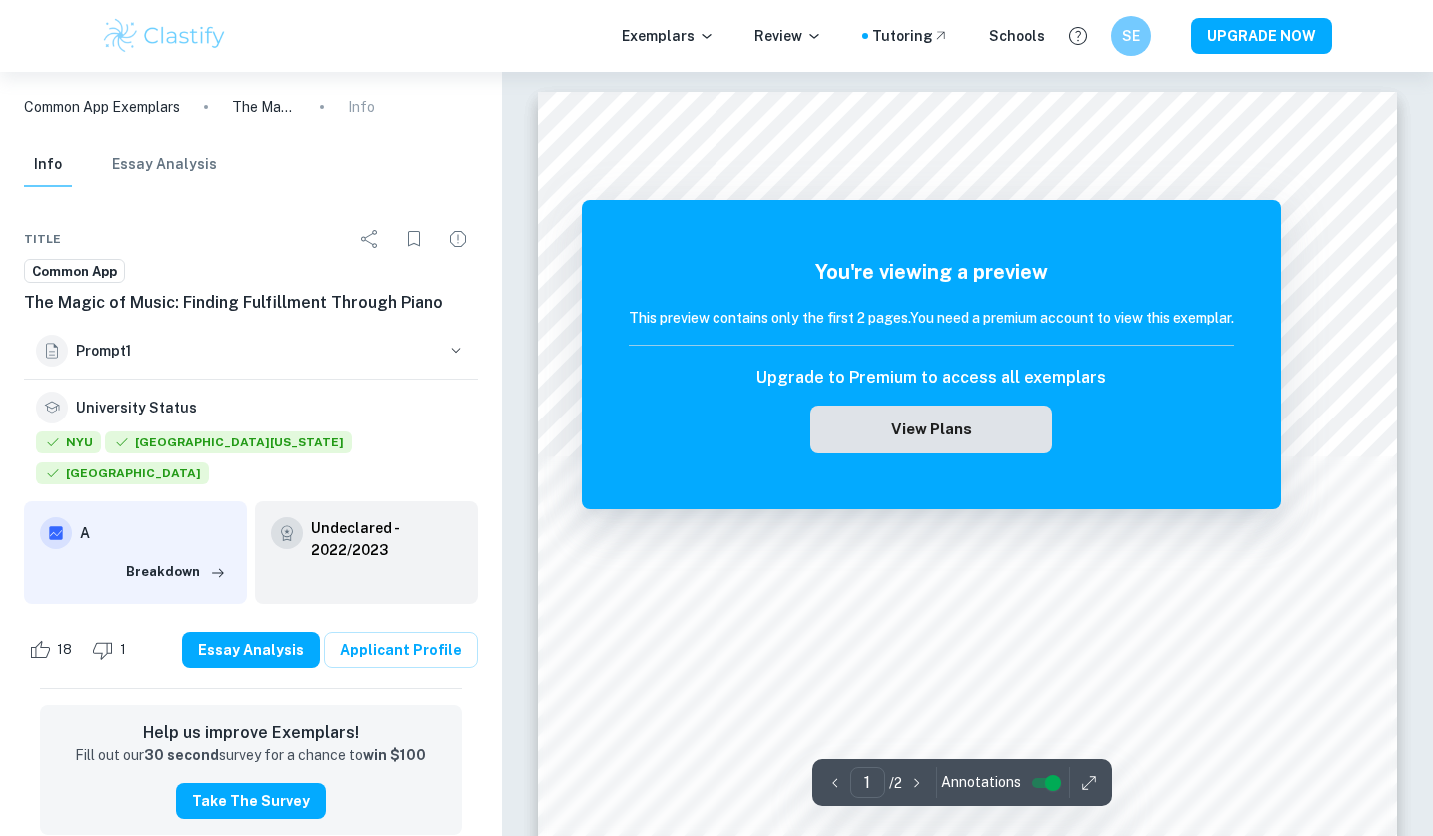
click at [947, 421] on button "View Plans" at bounding box center [931, 430] width 242 height 48
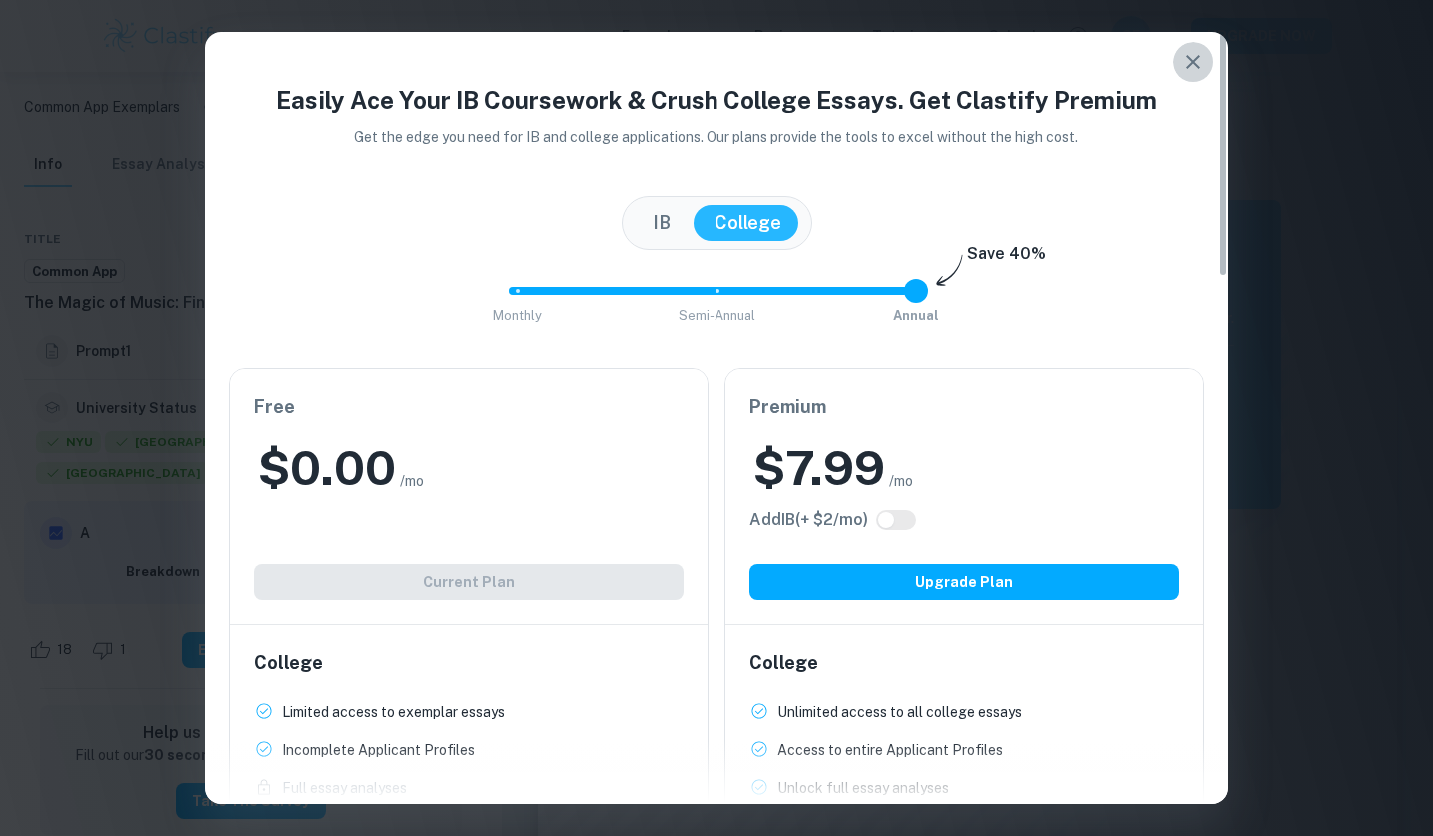
click at [1196, 54] on icon "button" at bounding box center [1193, 62] width 24 height 24
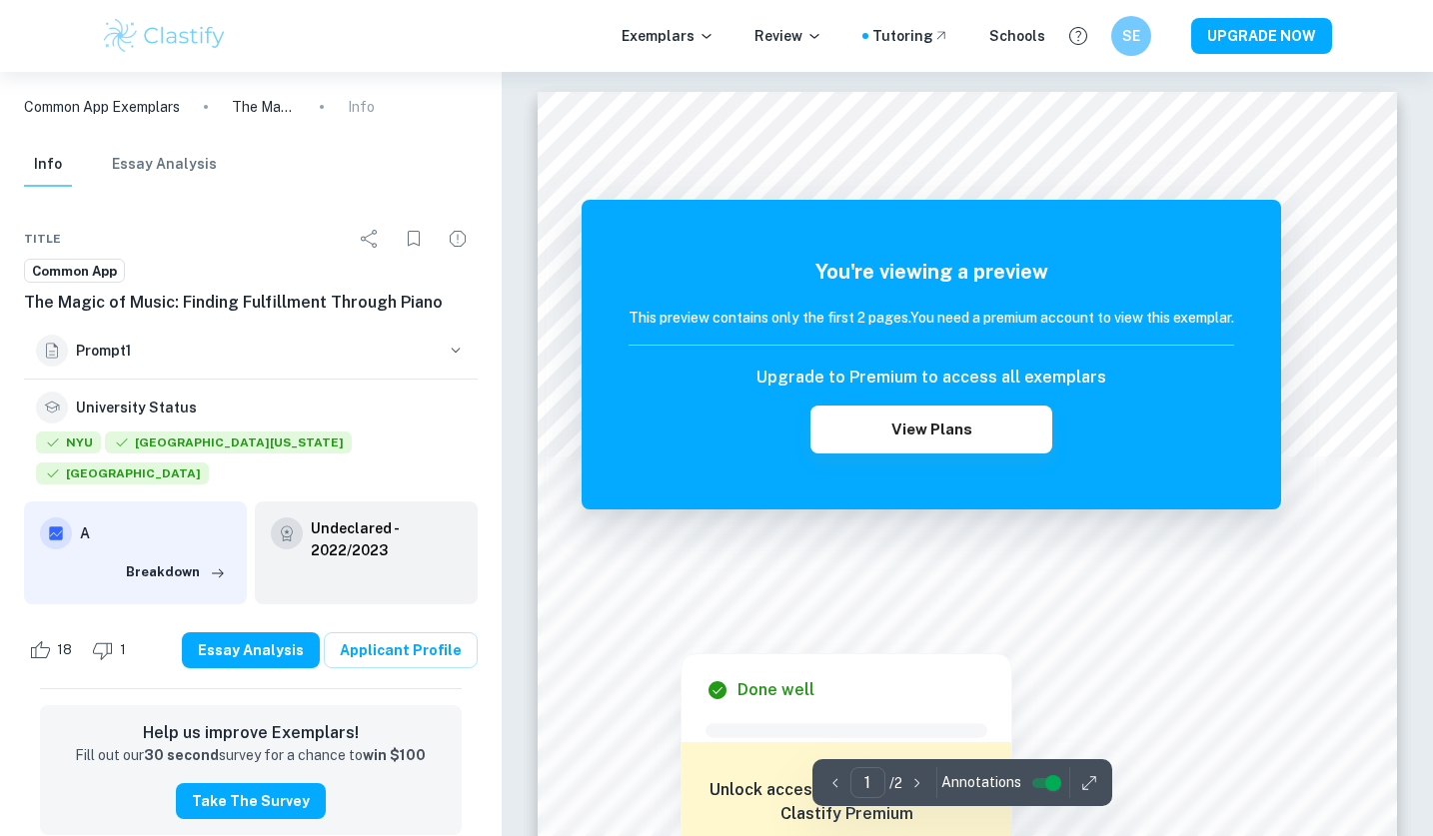
click at [691, 579] on div at bounding box center [937, 567] width 636 height 30
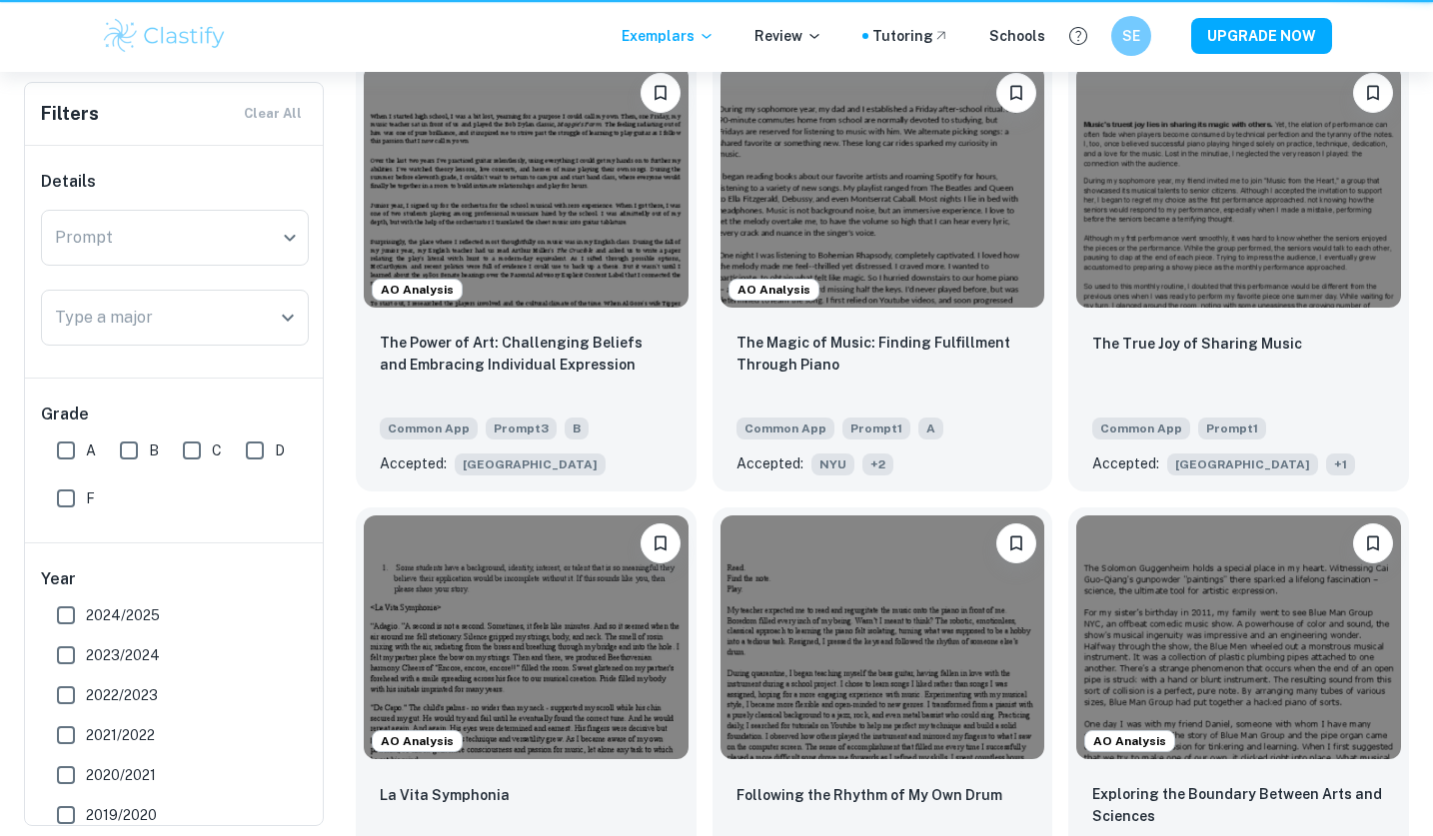
scroll to position [0, 1125]
